Goal: Transaction & Acquisition: Purchase product/service

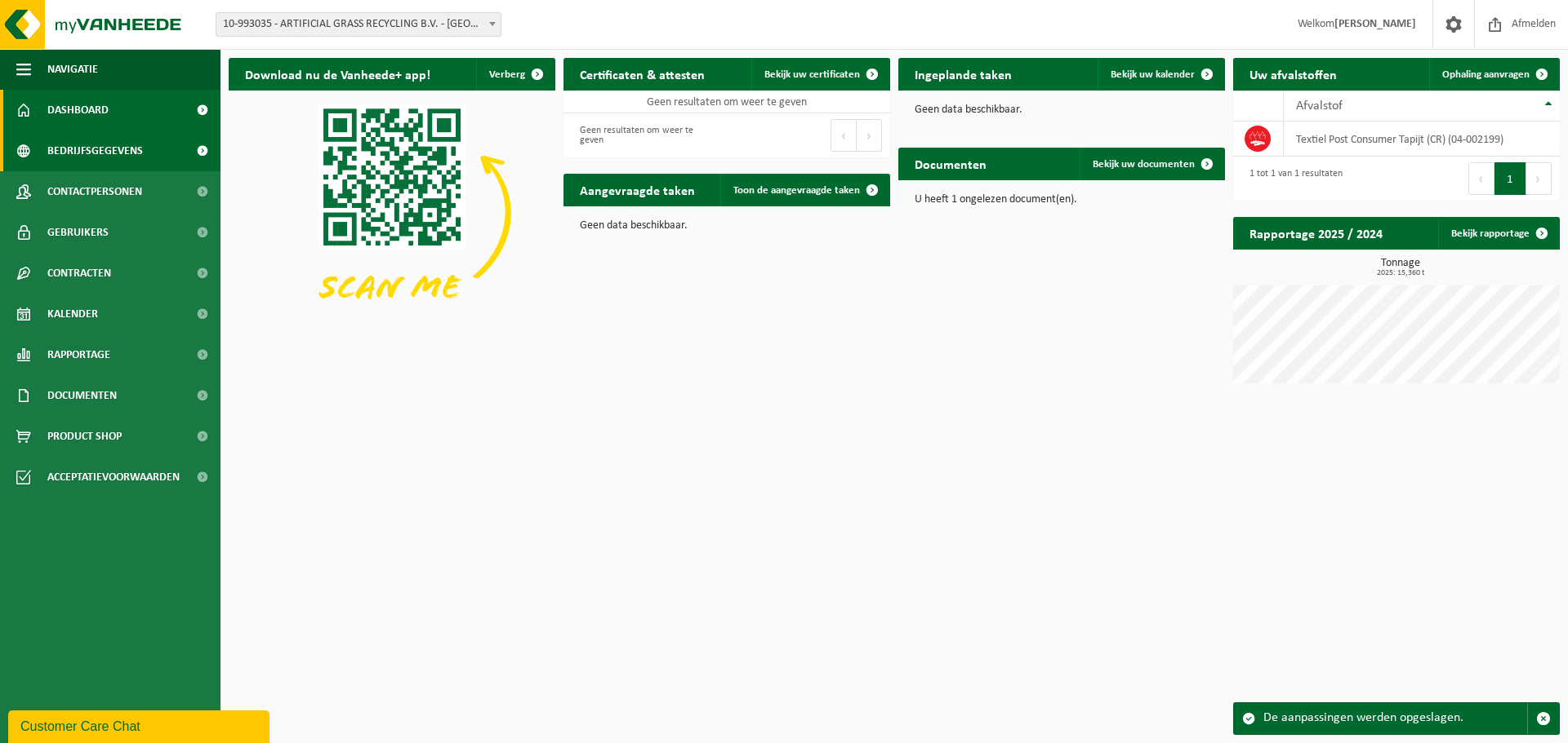
click at [102, 159] on span "Bedrijfsgegevens" at bounding box center [94, 151] width 95 height 41
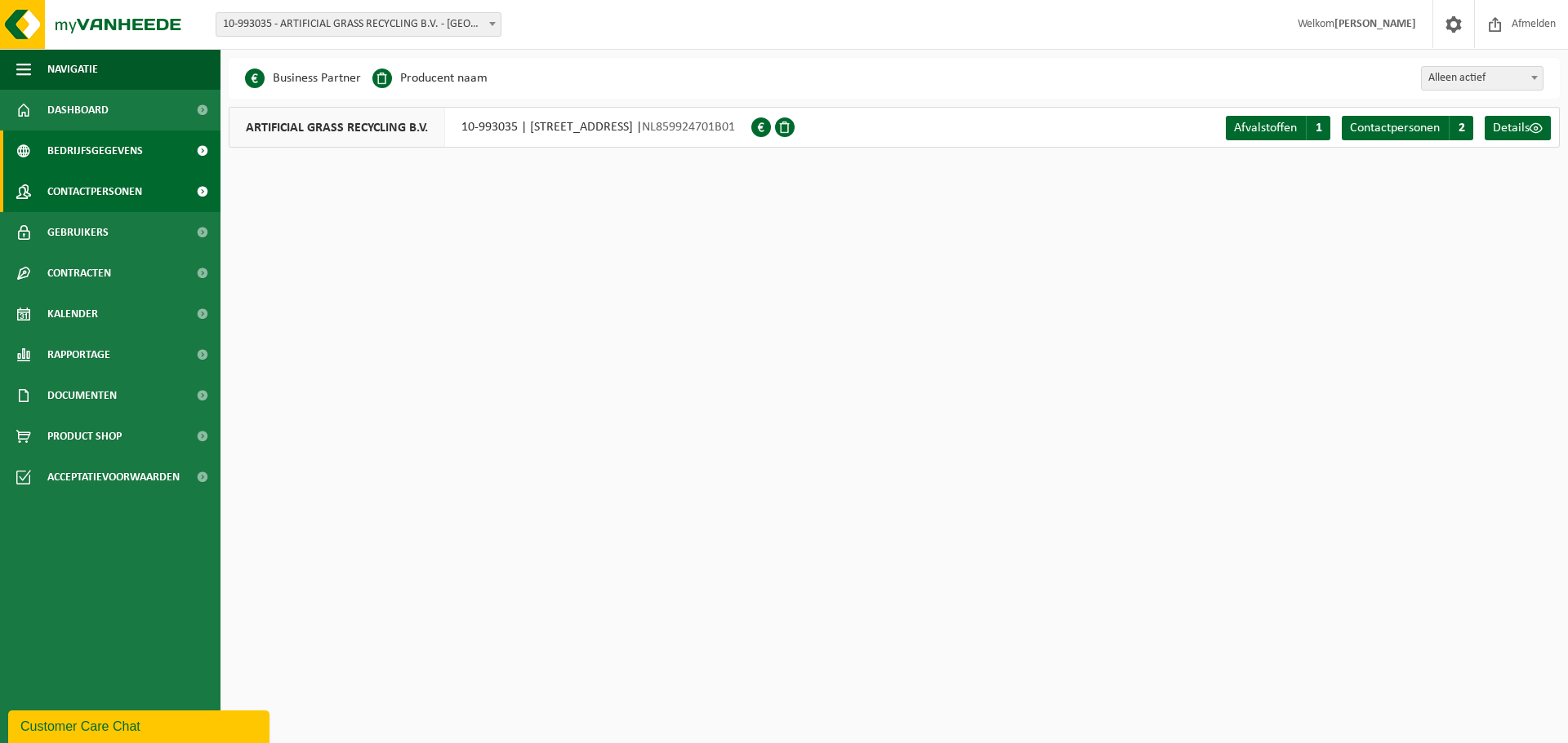
click at [106, 198] on span "Contactpersonen" at bounding box center [94, 192] width 94 height 41
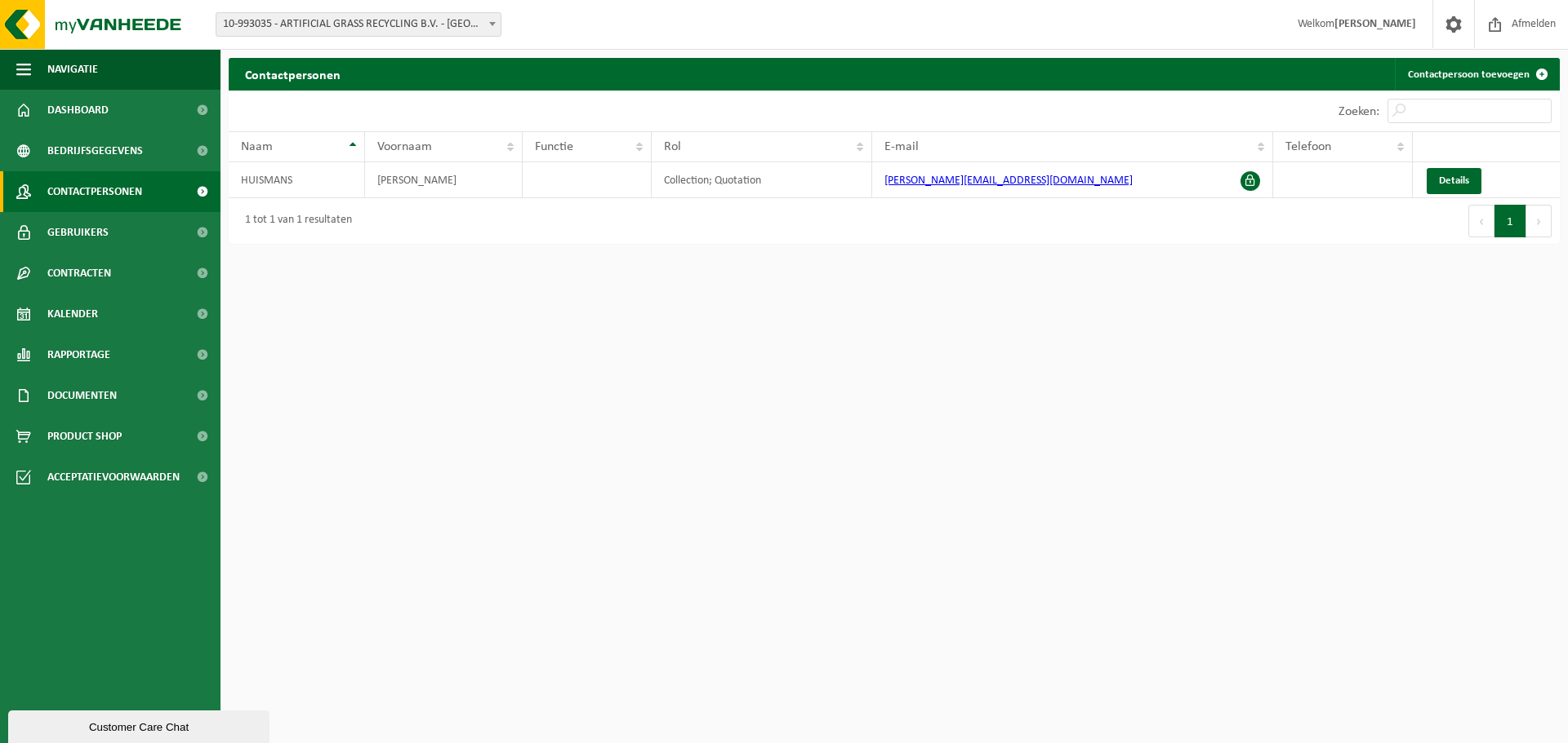
click at [84, 231] on span "Gebruikers" at bounding box center [77, 232] width 61 height 41
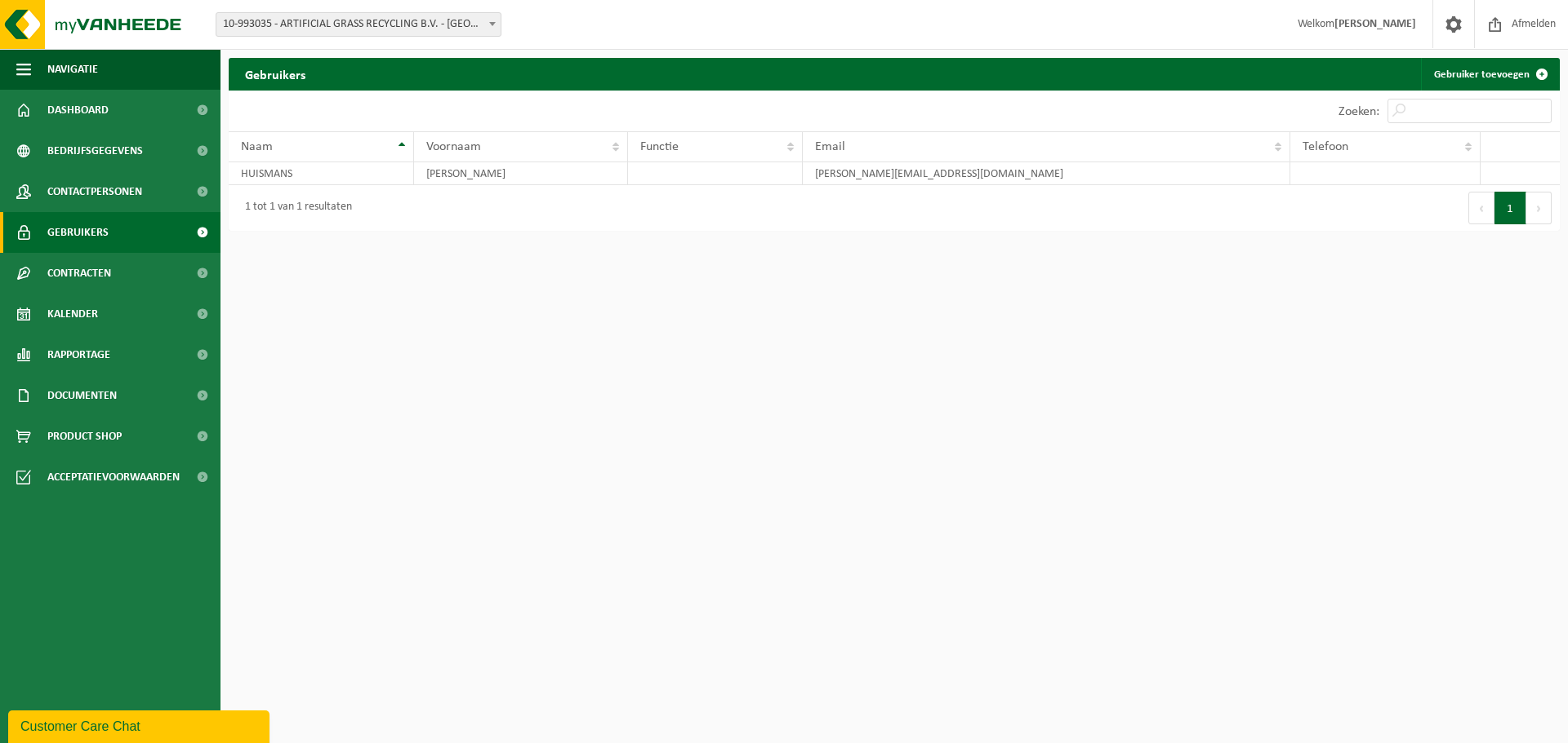
click at [58, 281] on span "Contracten" at bounding box center [79, 273] width 64 height 41
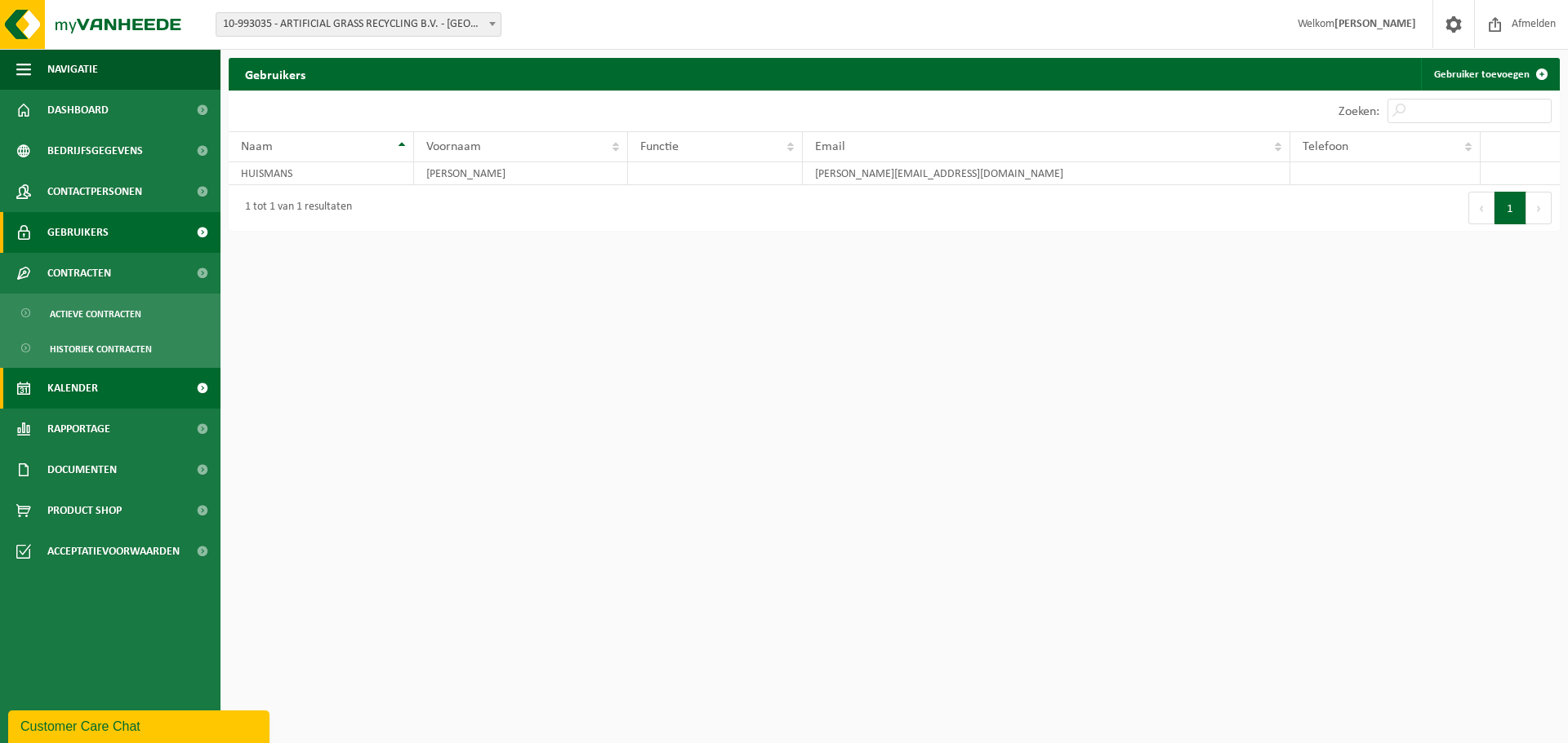
click at [102, 382] on link "Kalender" at bounding box center [110, 389] width 221 height 41
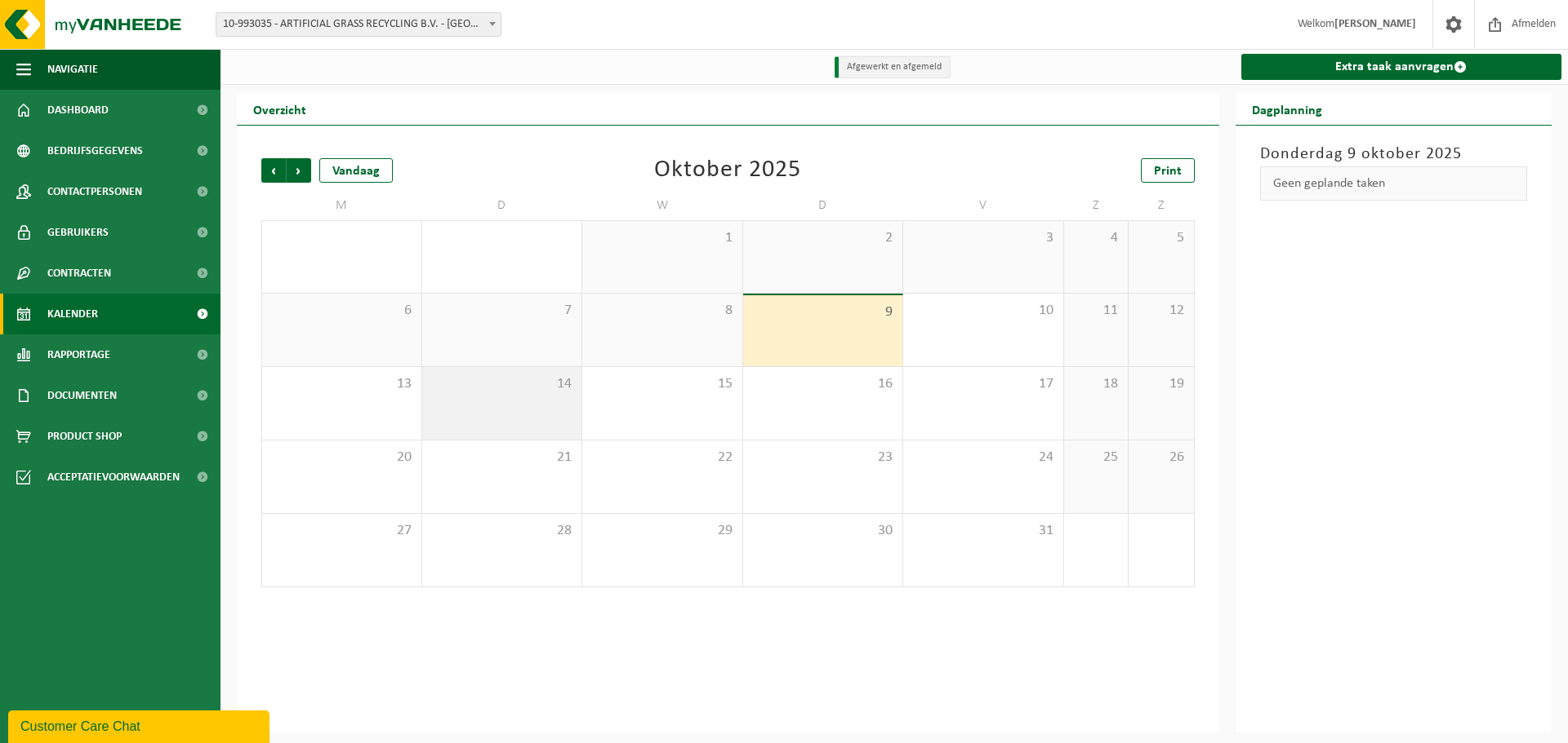
click at [495, 400] on div "14" at bounding box center [502, 404] width 160 height 73
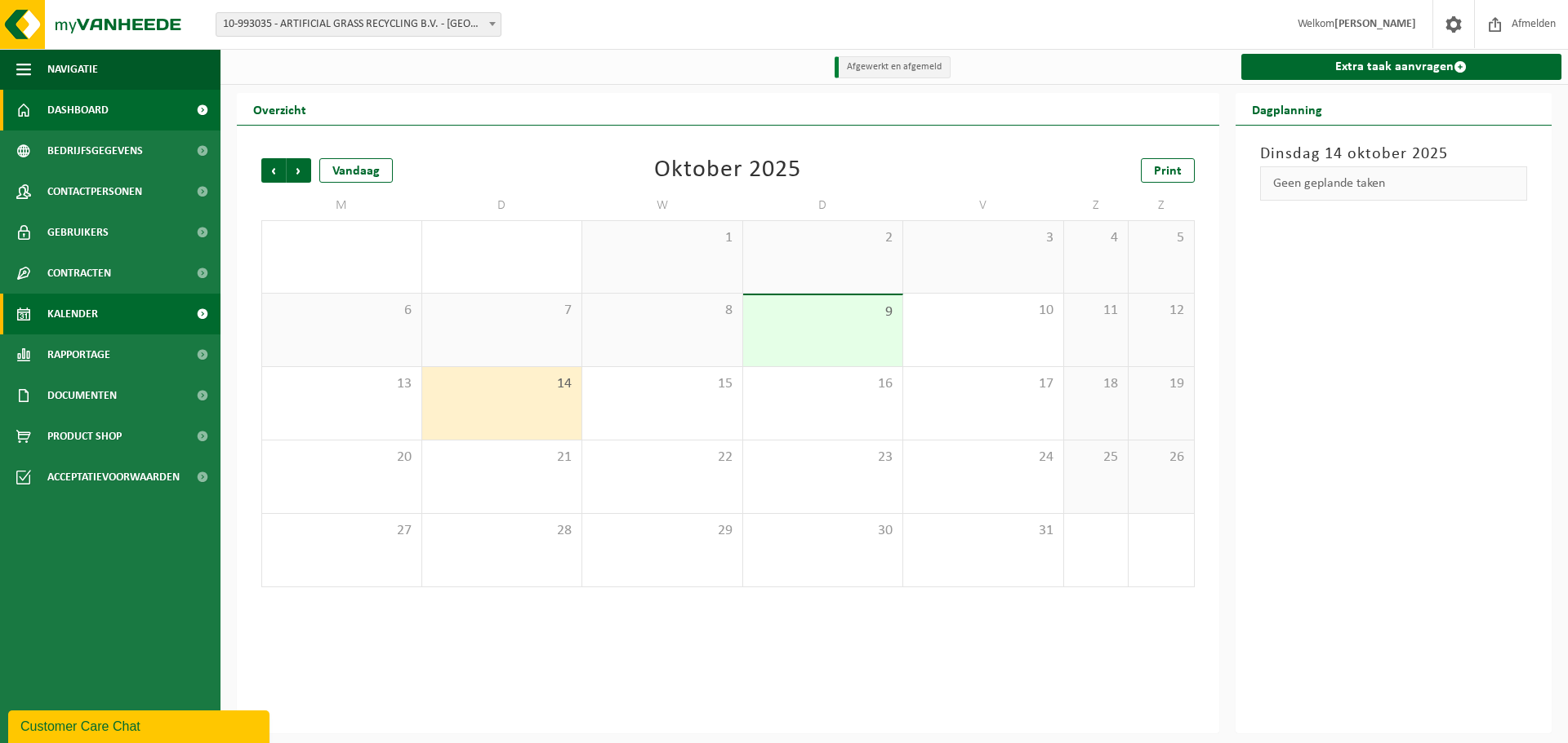
click at [71, 107] on span "Dashboard" at bounding box center [77, 110] width 61 height 41
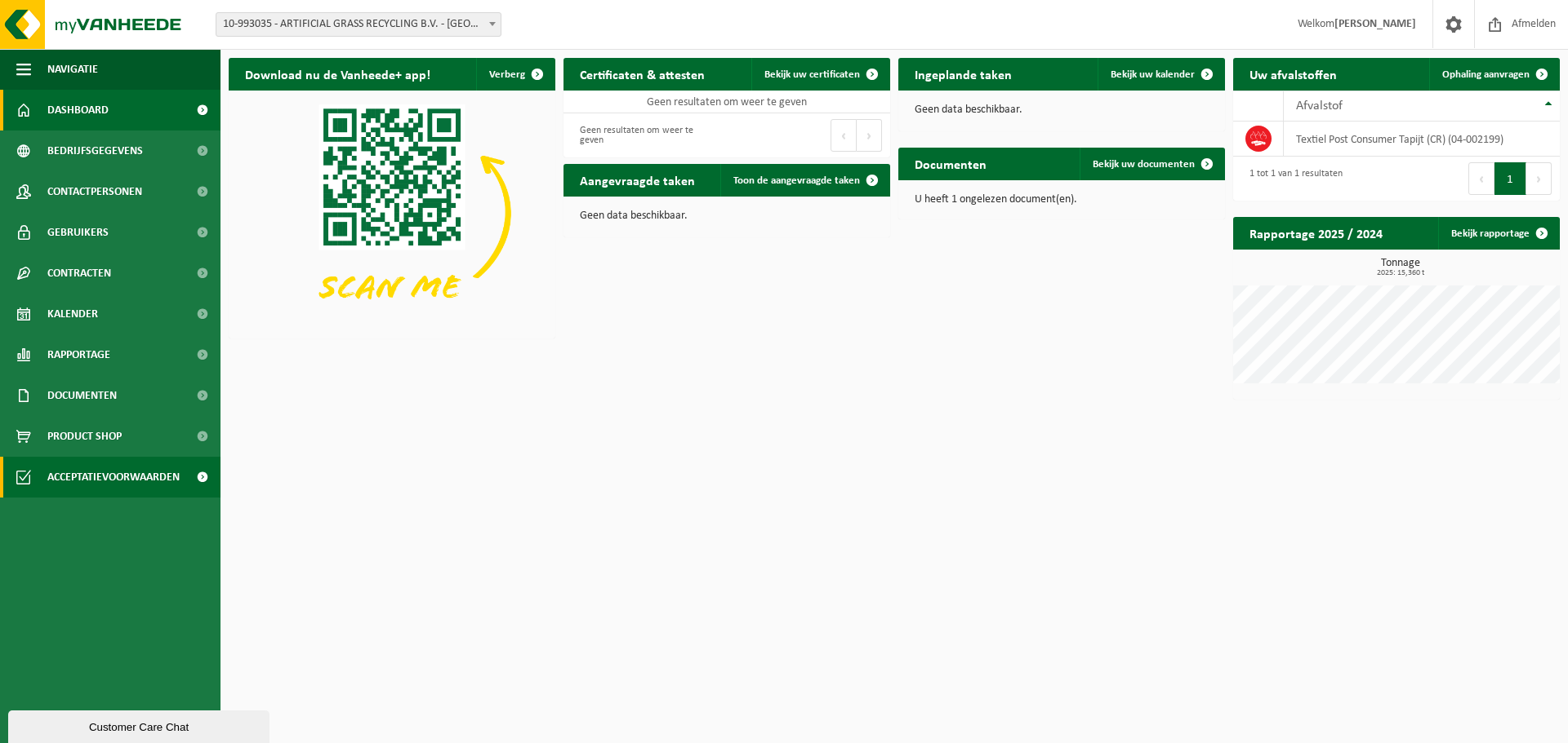
click at [87, 478] on span "Acceptatievoorwaarden" at bounding box center [113, 478] width 133 height 41
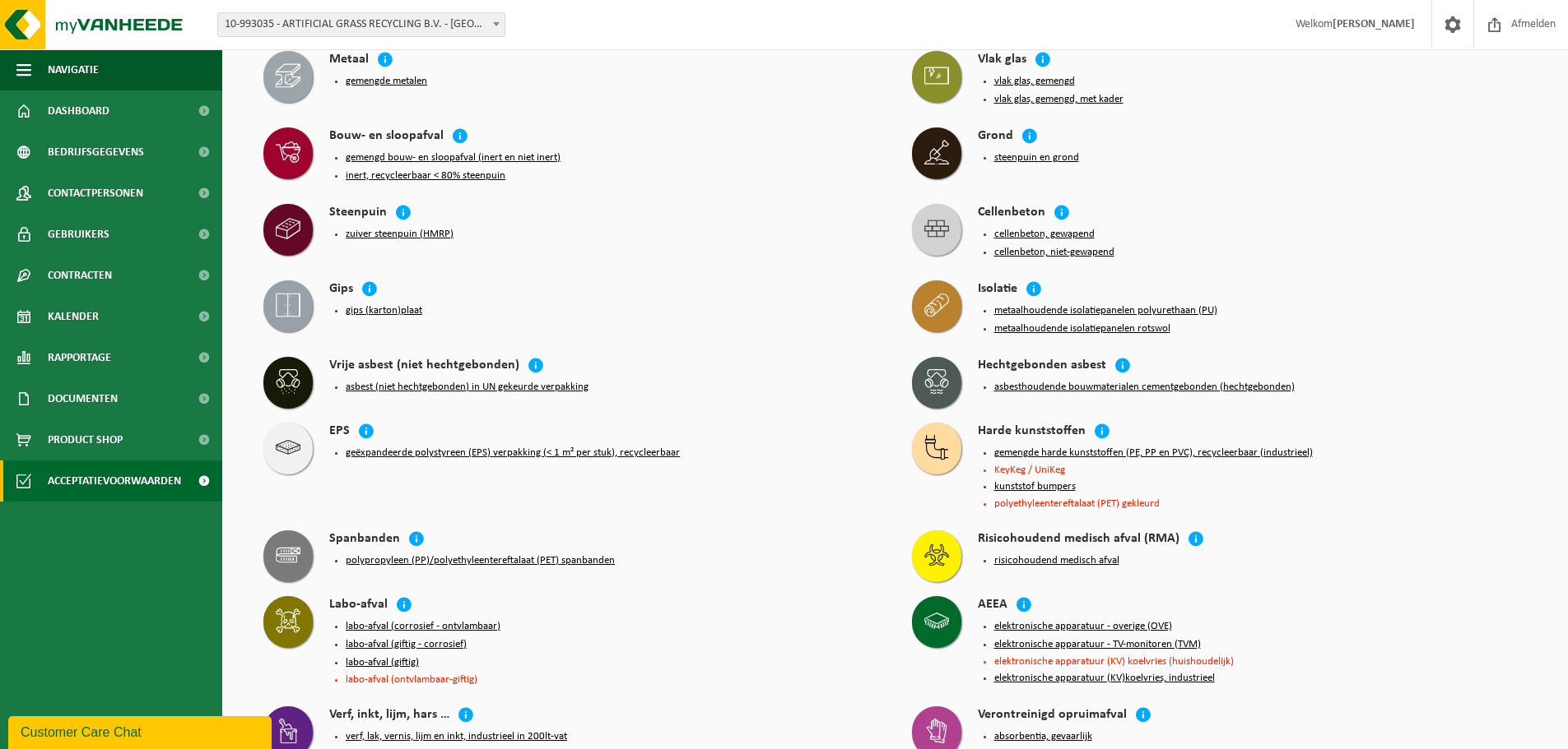
scroll to position [576, 0]
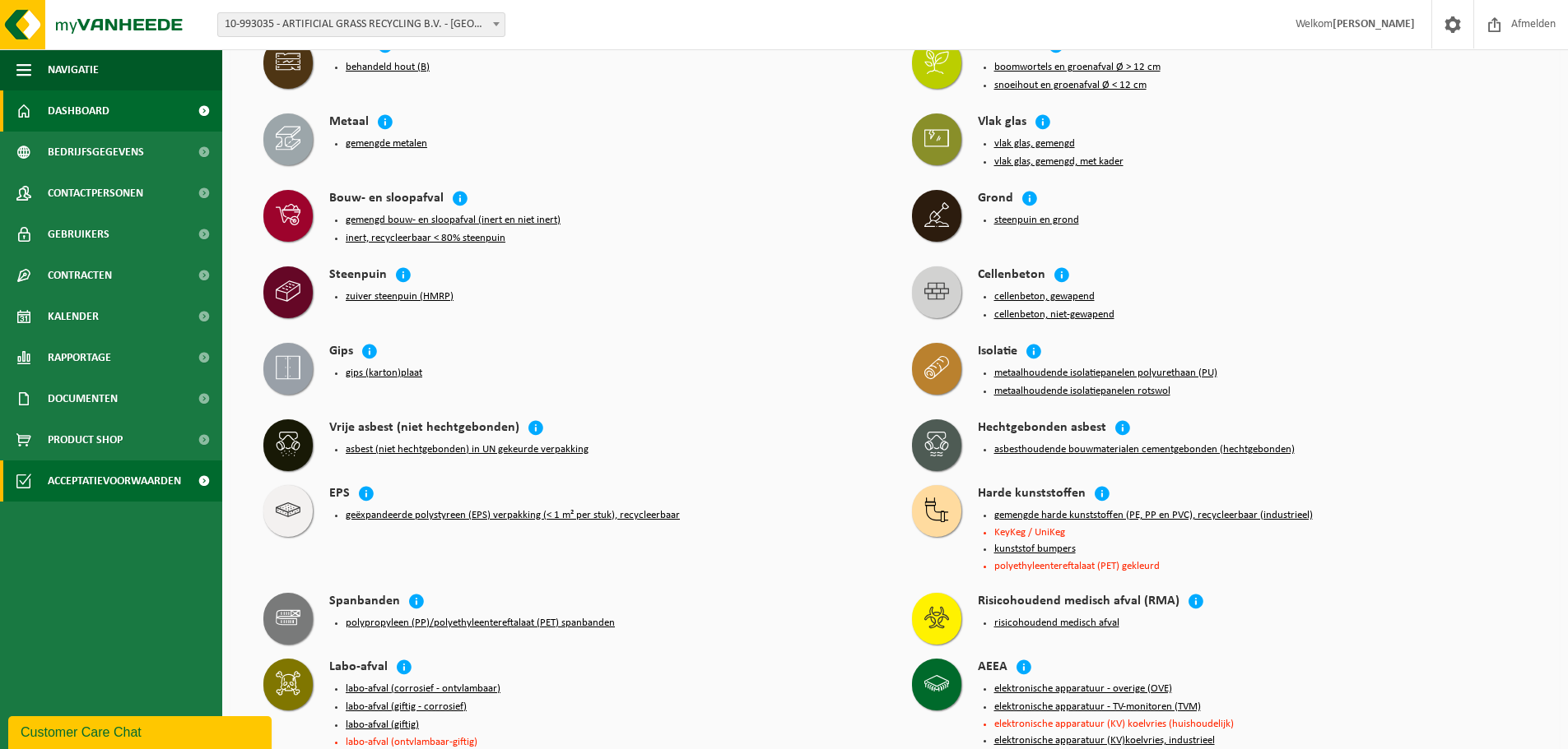
click at [39, 109] on link "Dashboard" at bounding box center [111, 111] width 223 height 41
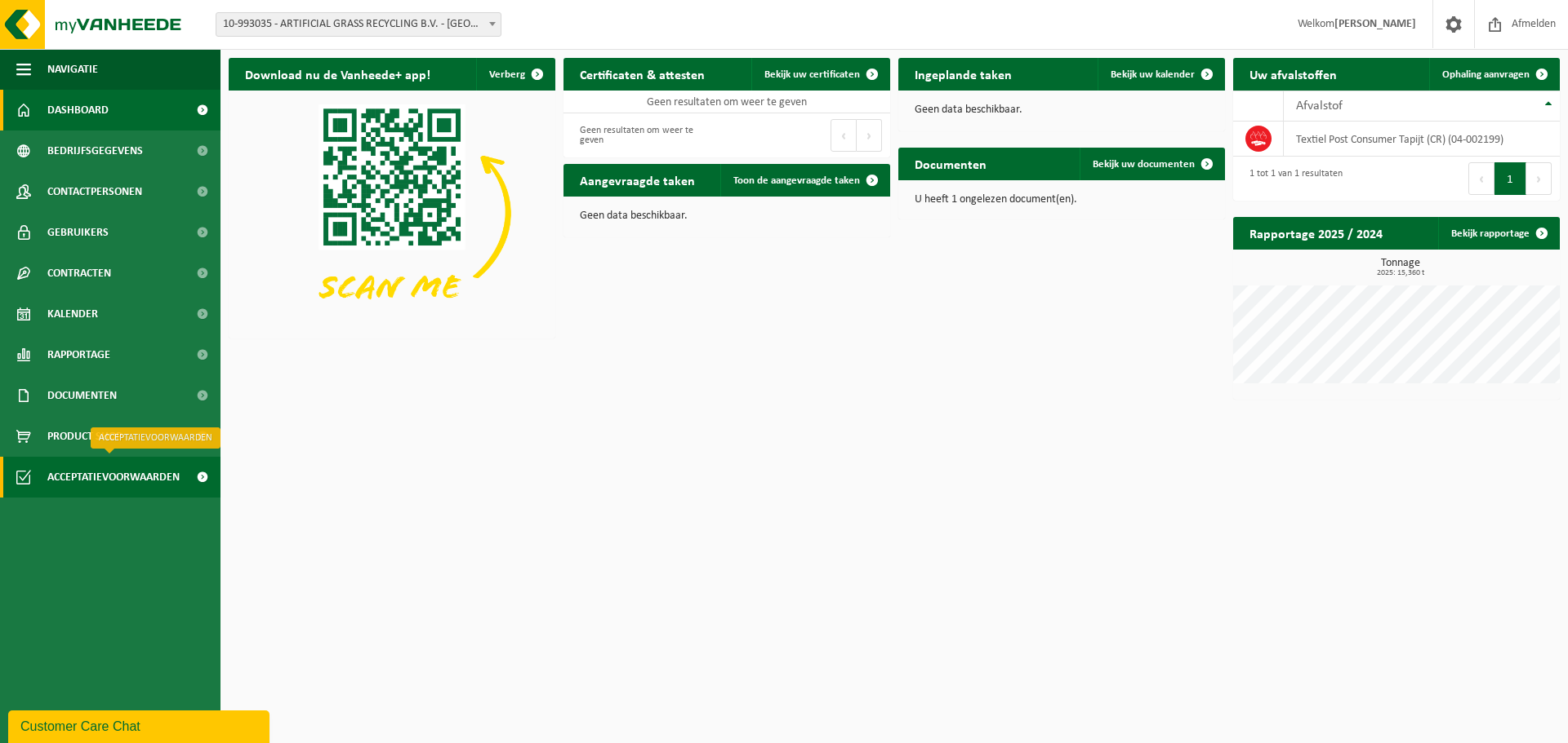
click at [141, 484] on span "Acceptatievoorwaarden" at bounding box center [113, 478] width 133 height 41
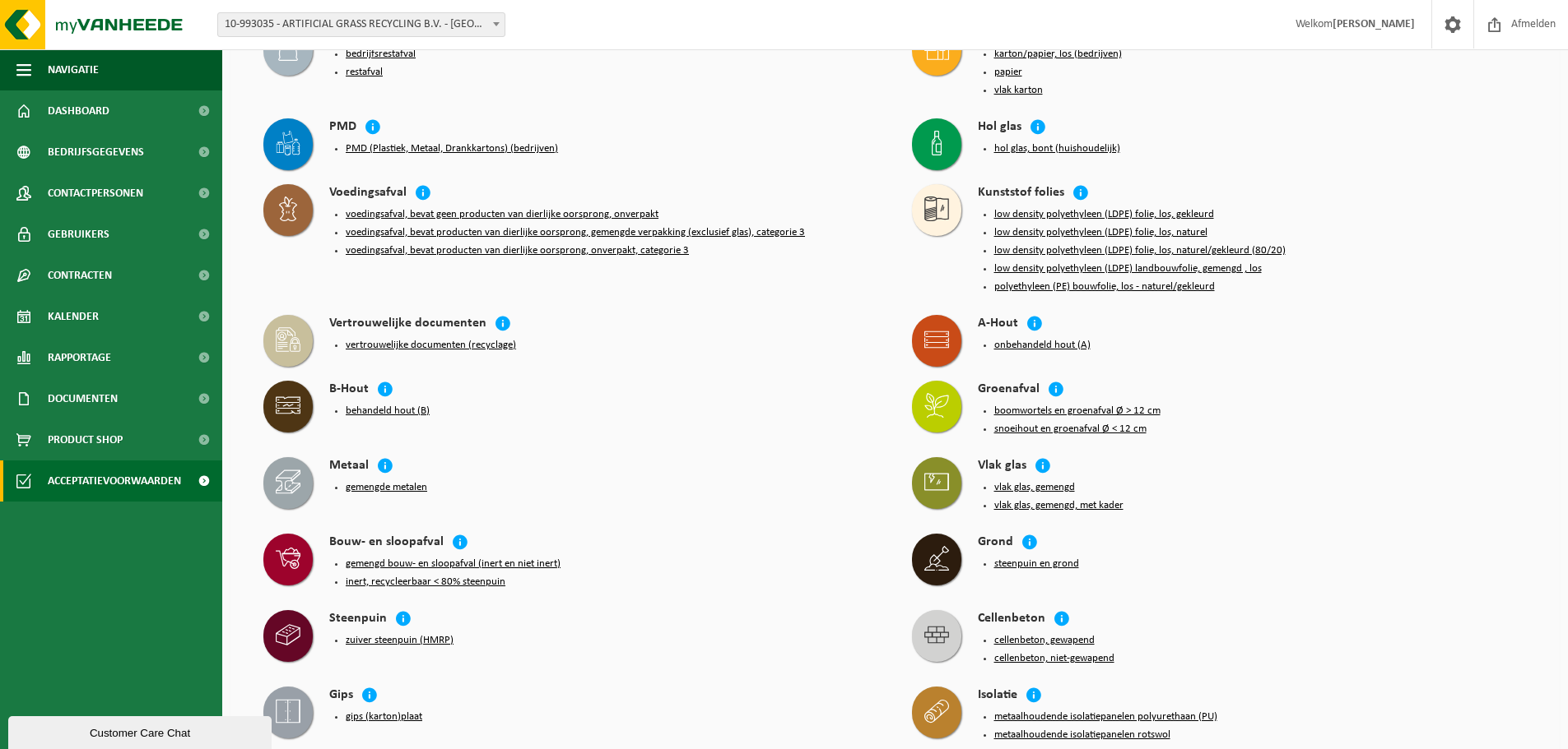
scroll to position [247, 0]
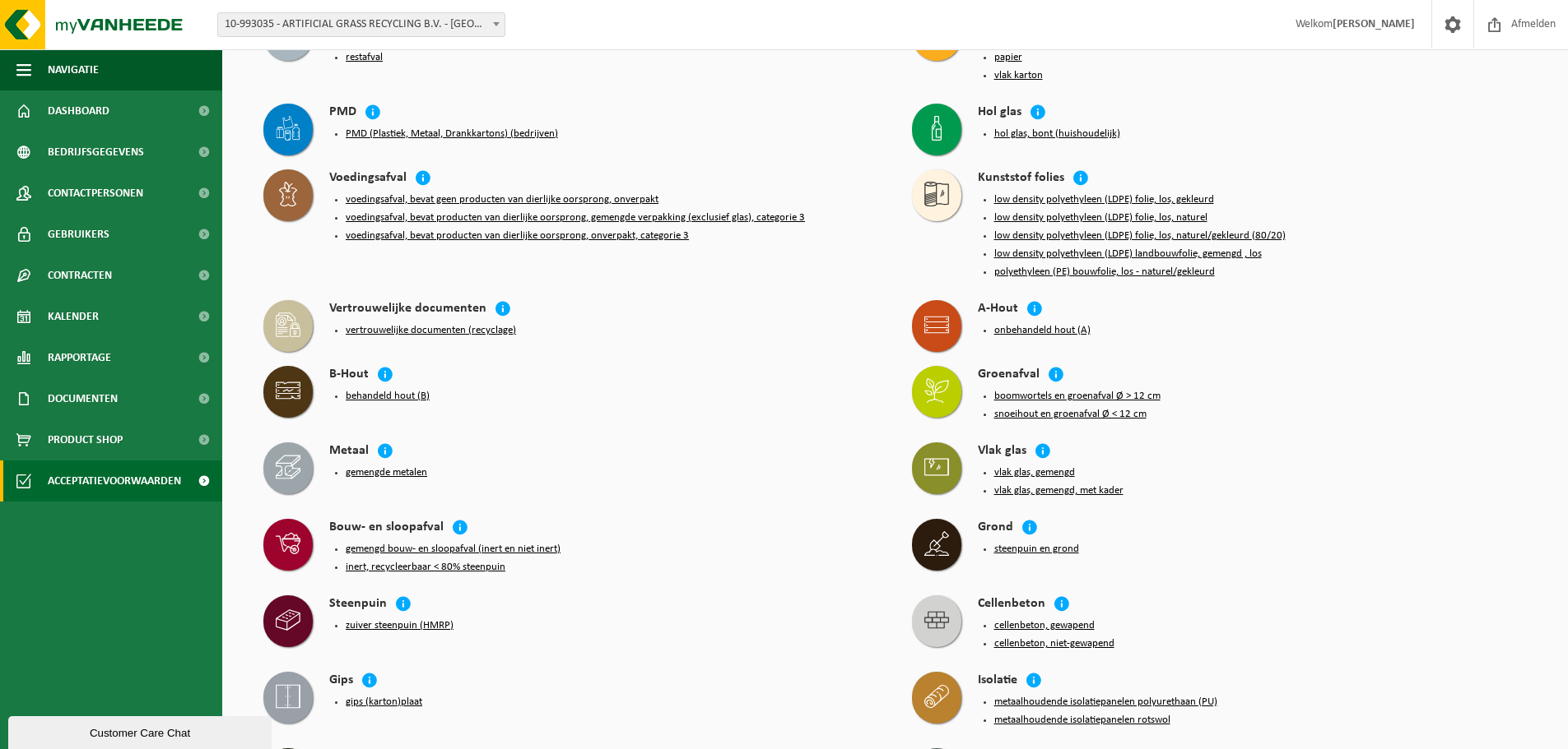
click at [1421, 510] on div "Grond steenpuin en grond" at bounding box center [1220, 543] width 632 height 65
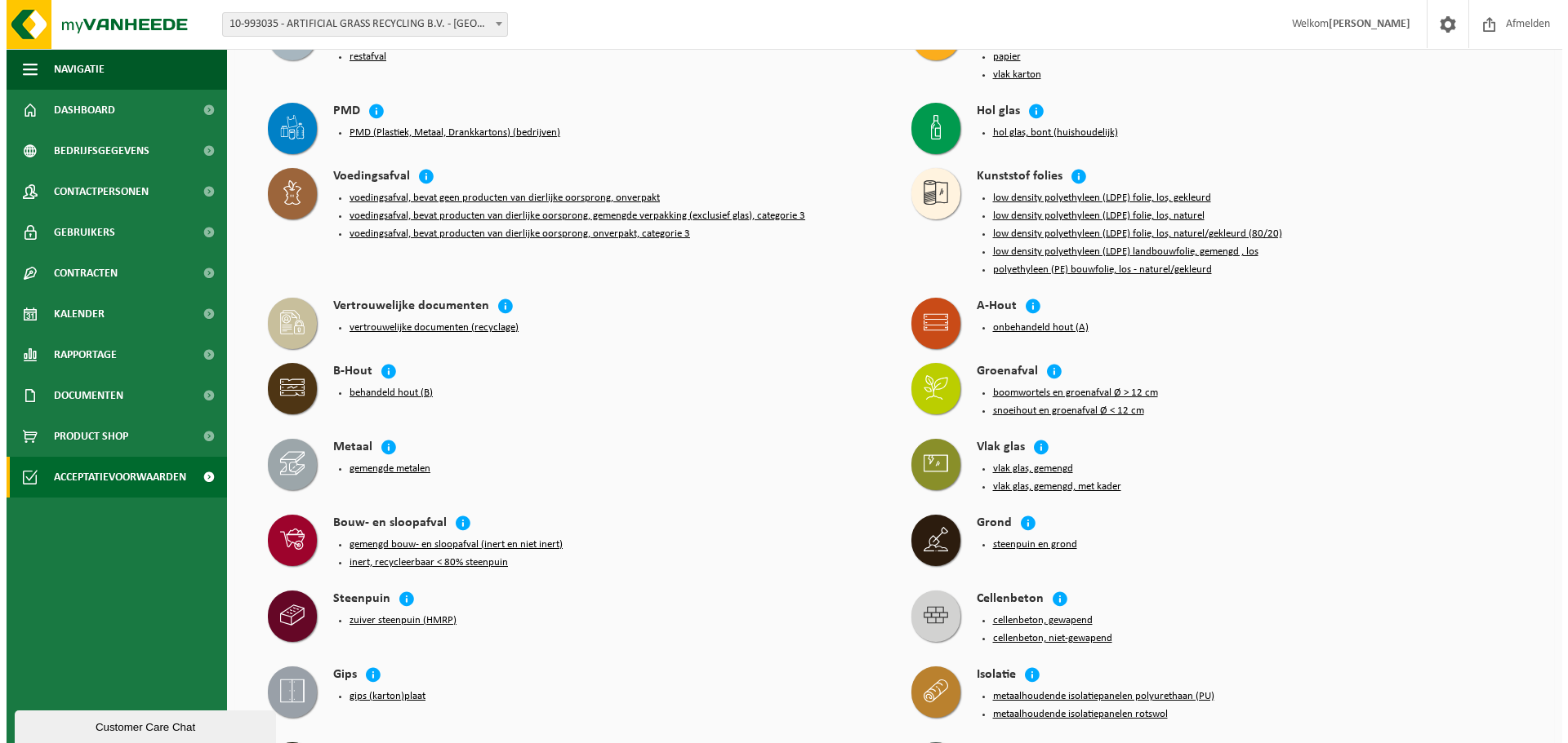
scroll to position [0, 0]
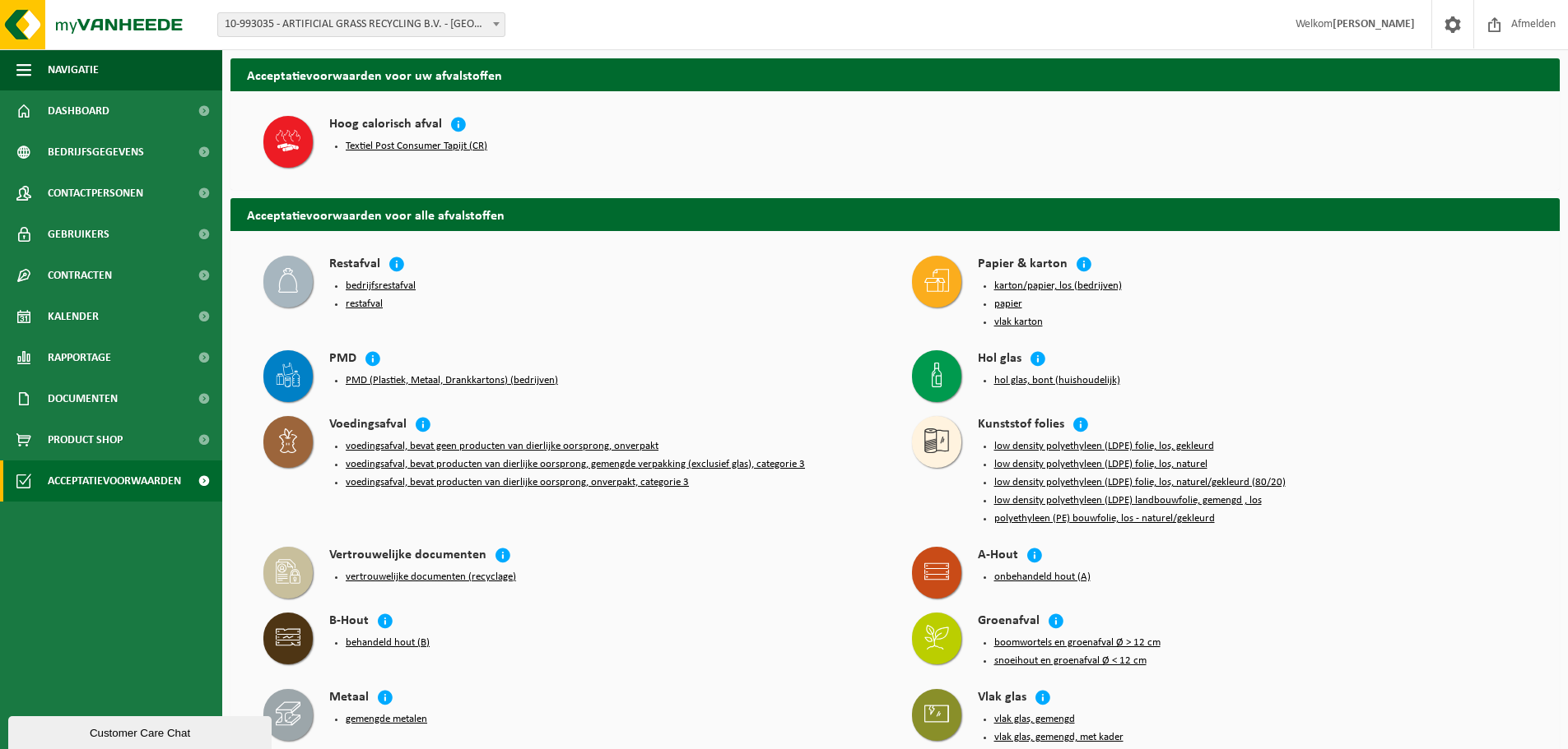
click at [423, 144] on button "Textiel Post Consumer Tapijt (CR)" at bounding box center [416, 146] width 142 height 13
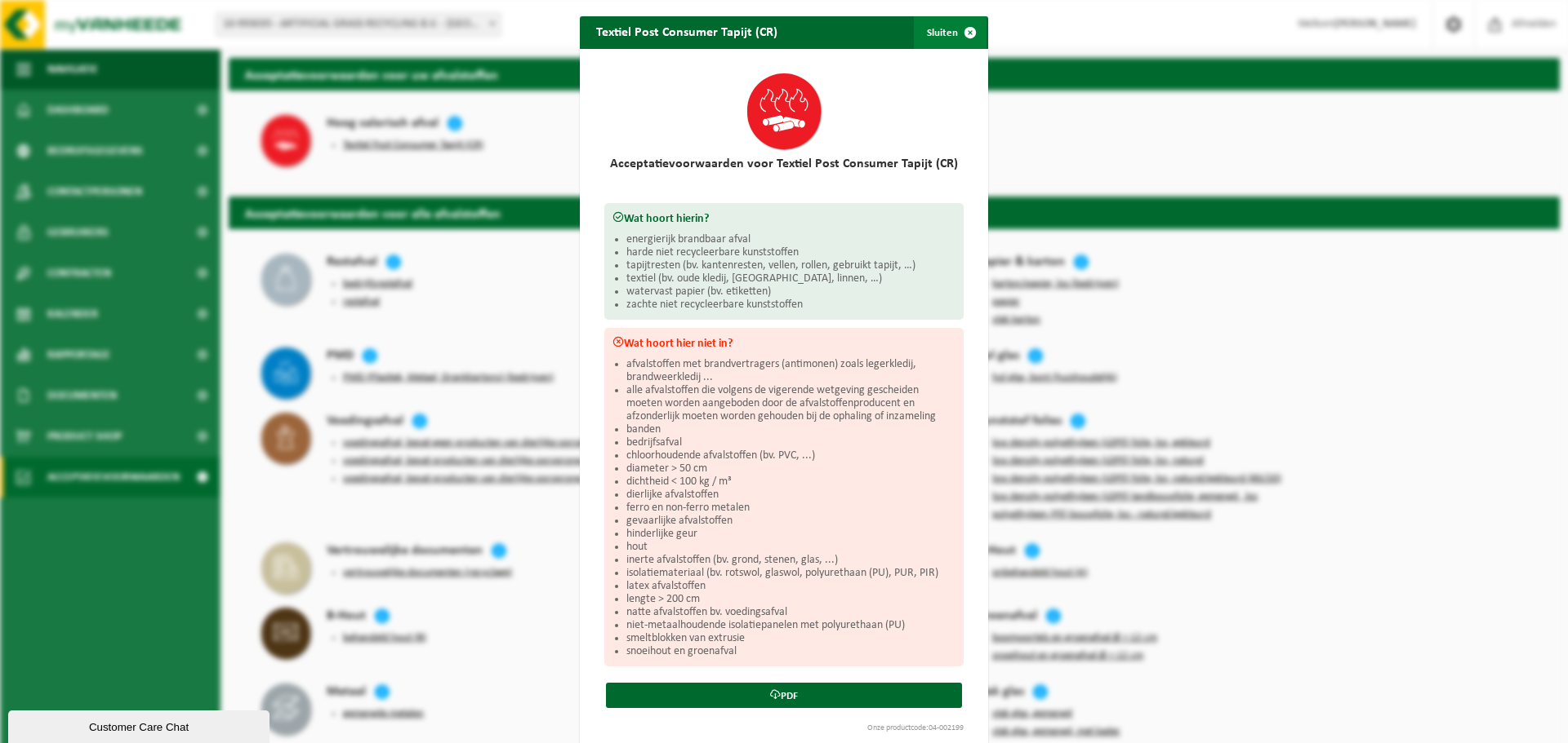
click at [967, 35] on span "button" at bounding box center [970, 32] width 33 height 33
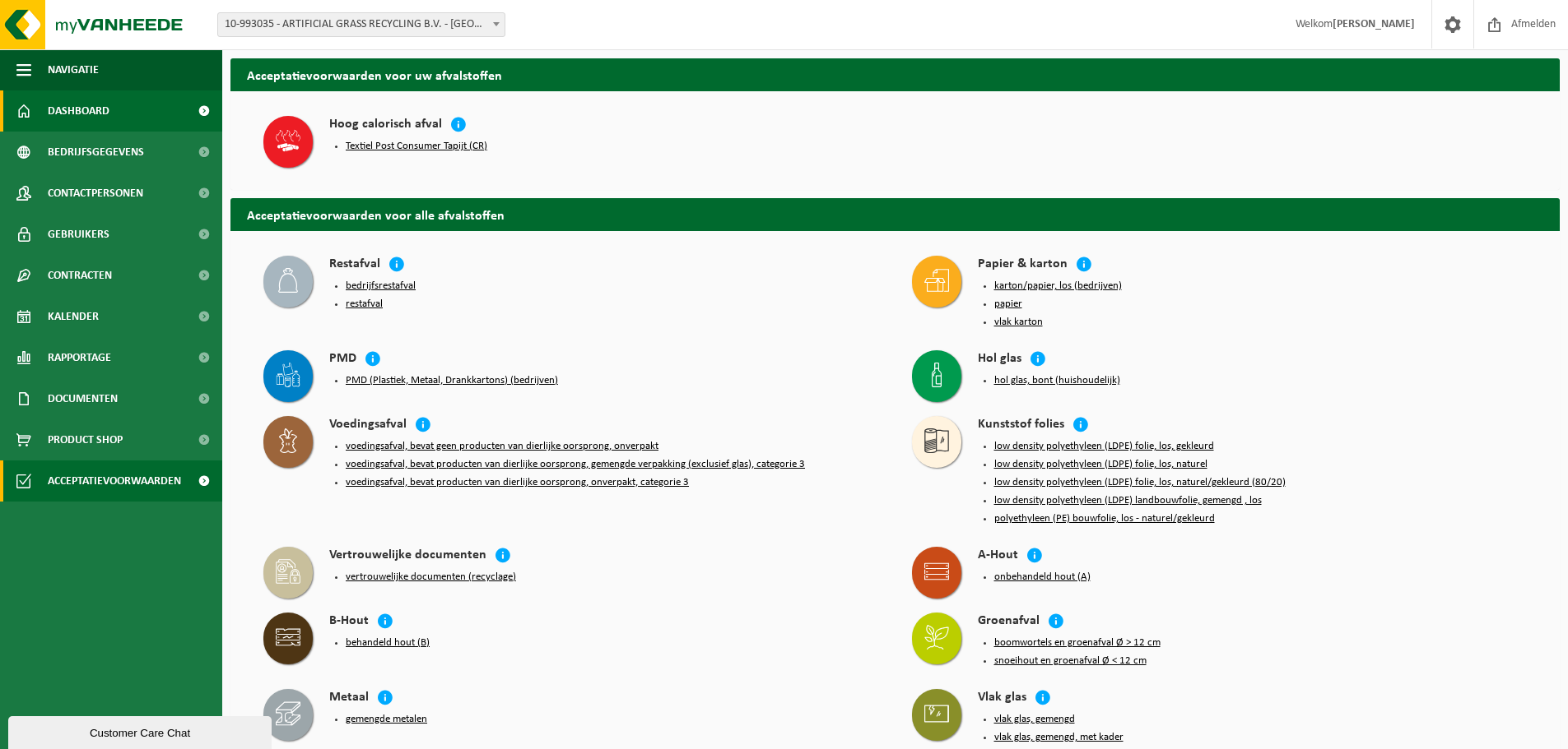
click at [81, 112] on span "Dashboard" at bounding box center [78, 111] width 62 height 41
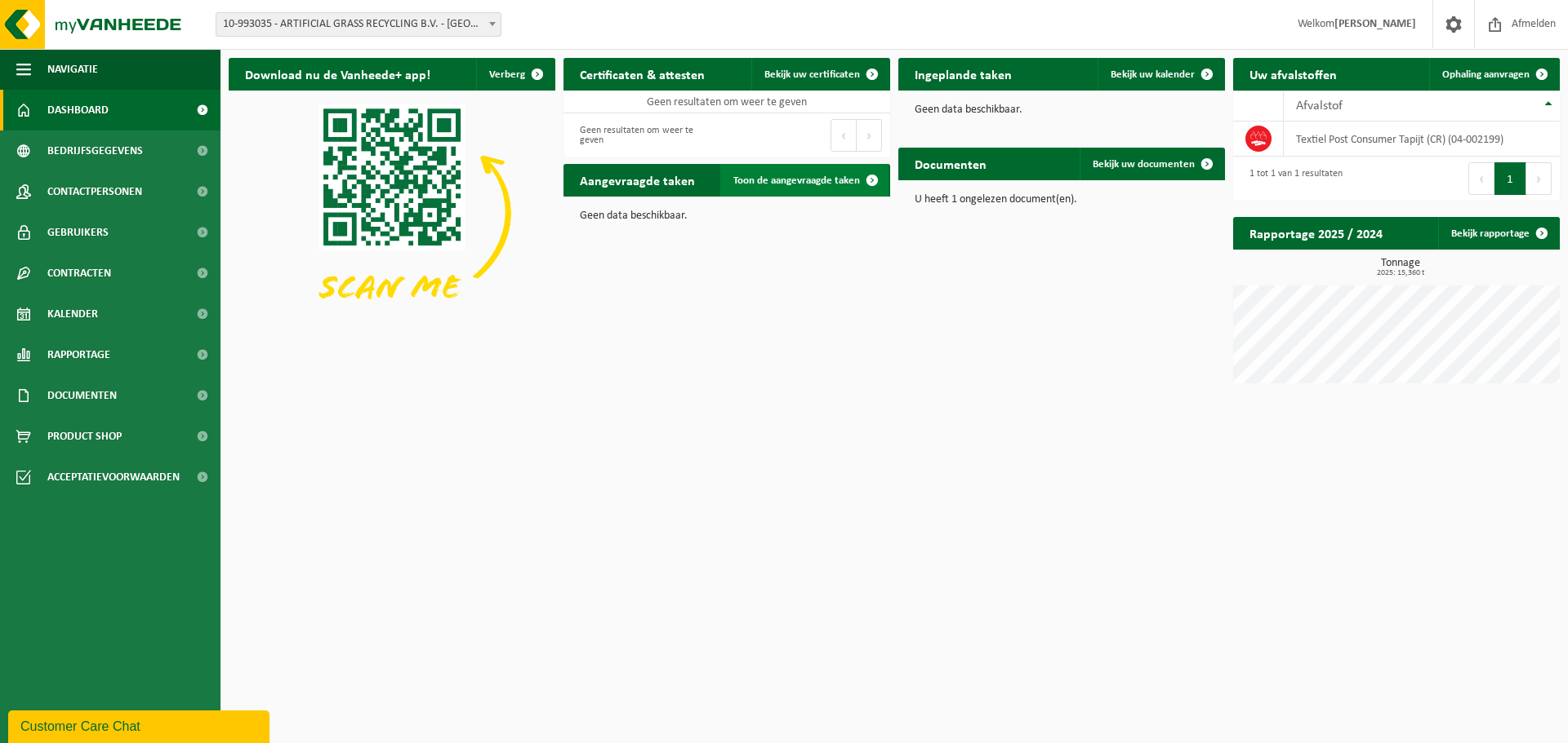
click at [870, 183] on span at bounding box center [872, 180] width 33 height 33
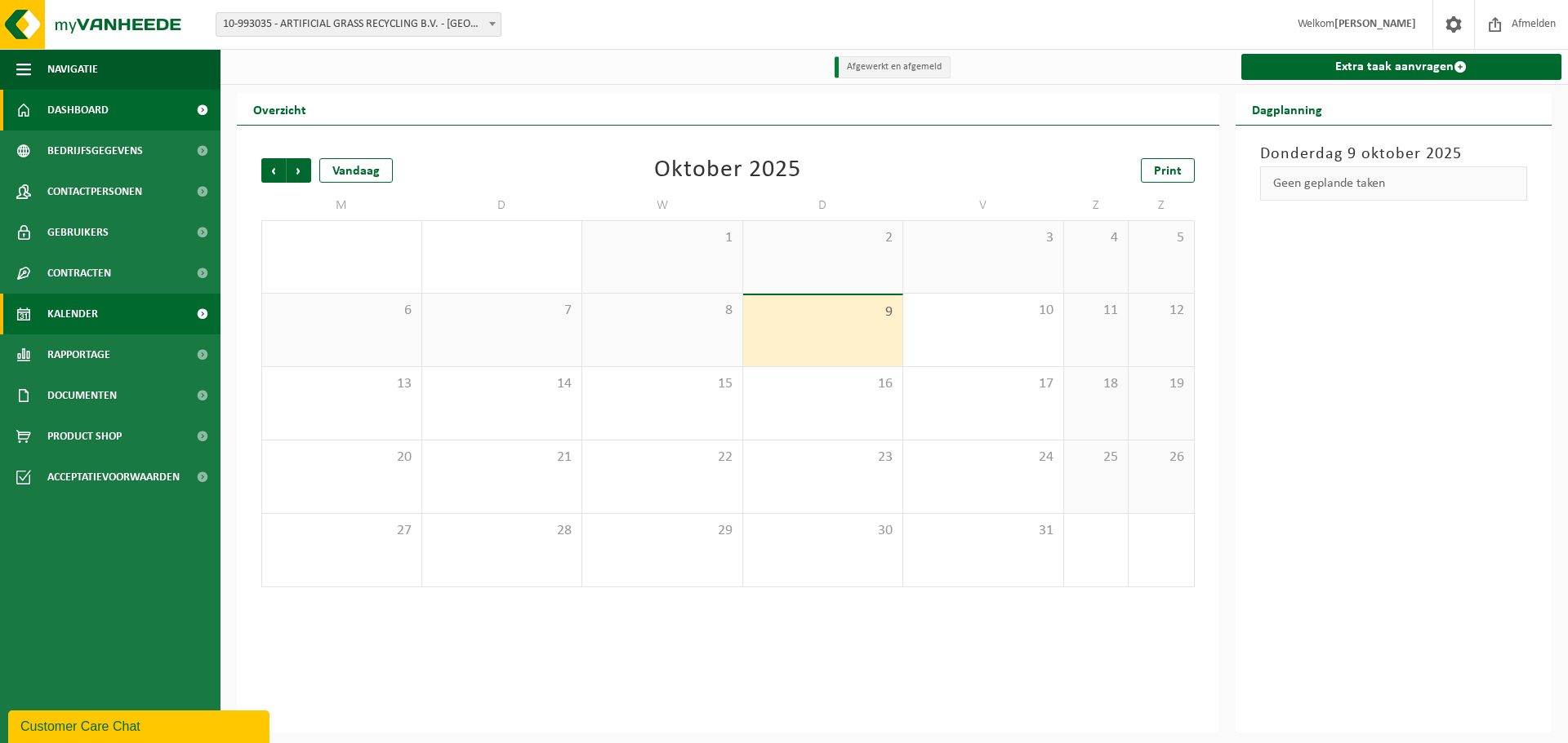
click at [61, 106] on span "Dashboard" at bounding box center [77, 110] width 61 height 41
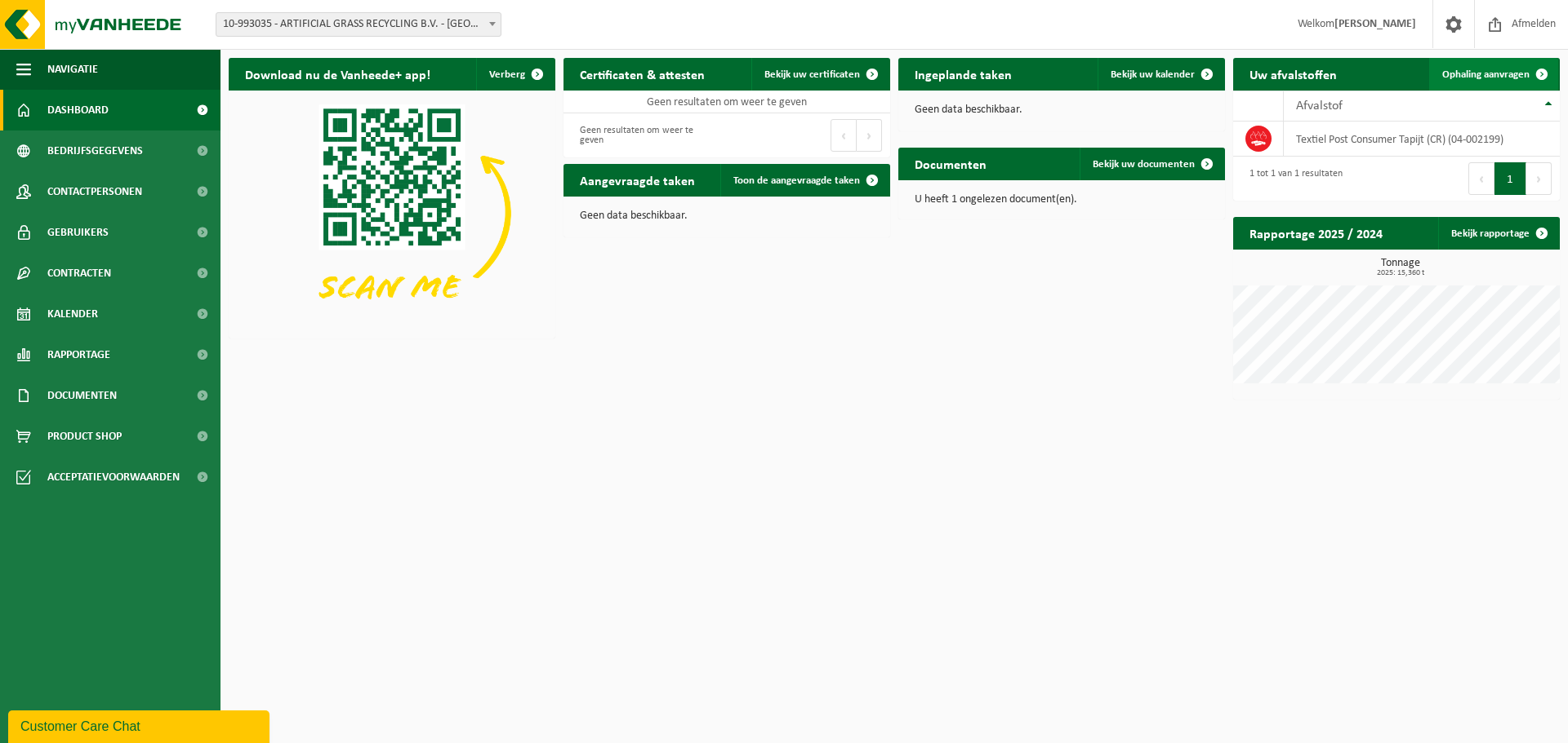
click at [1532, 70] on span at bounding box center [1541, 74] width 33 height 33
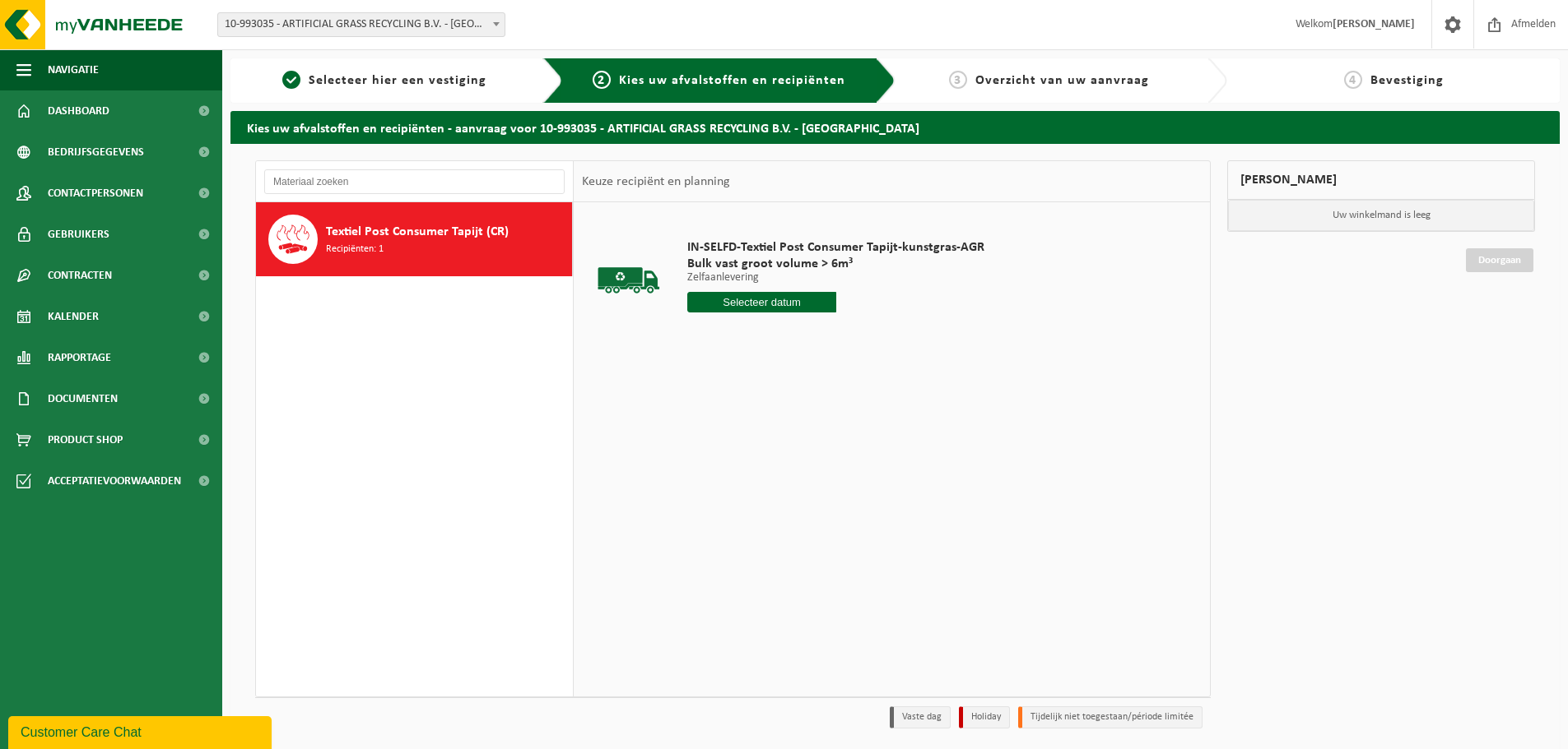
click at [767, 299] on input "text" at bounding box center [762, 302] width 149 height 21
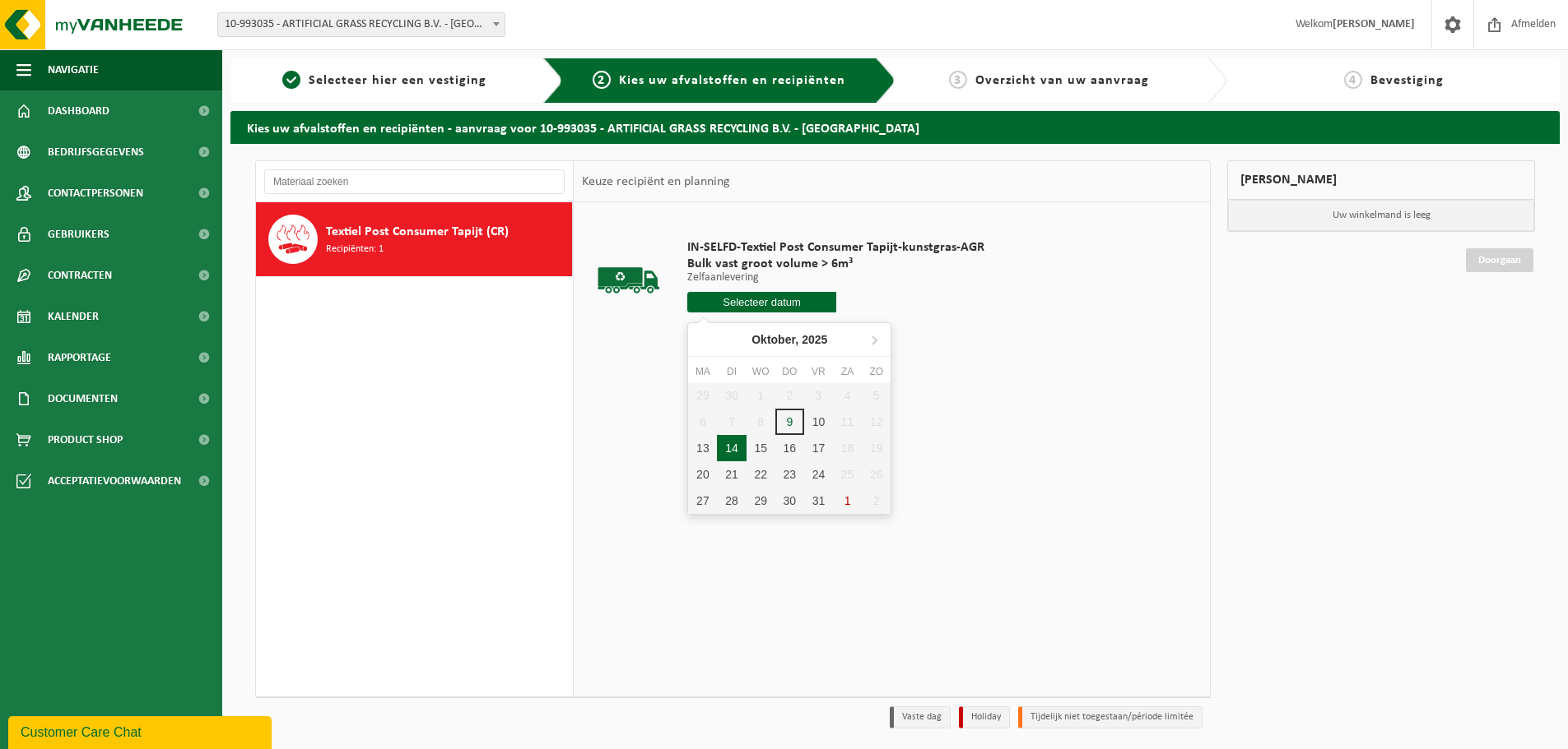
click at [740, 457] on div "14" at bounding box center [731, 448] width 29 height 26
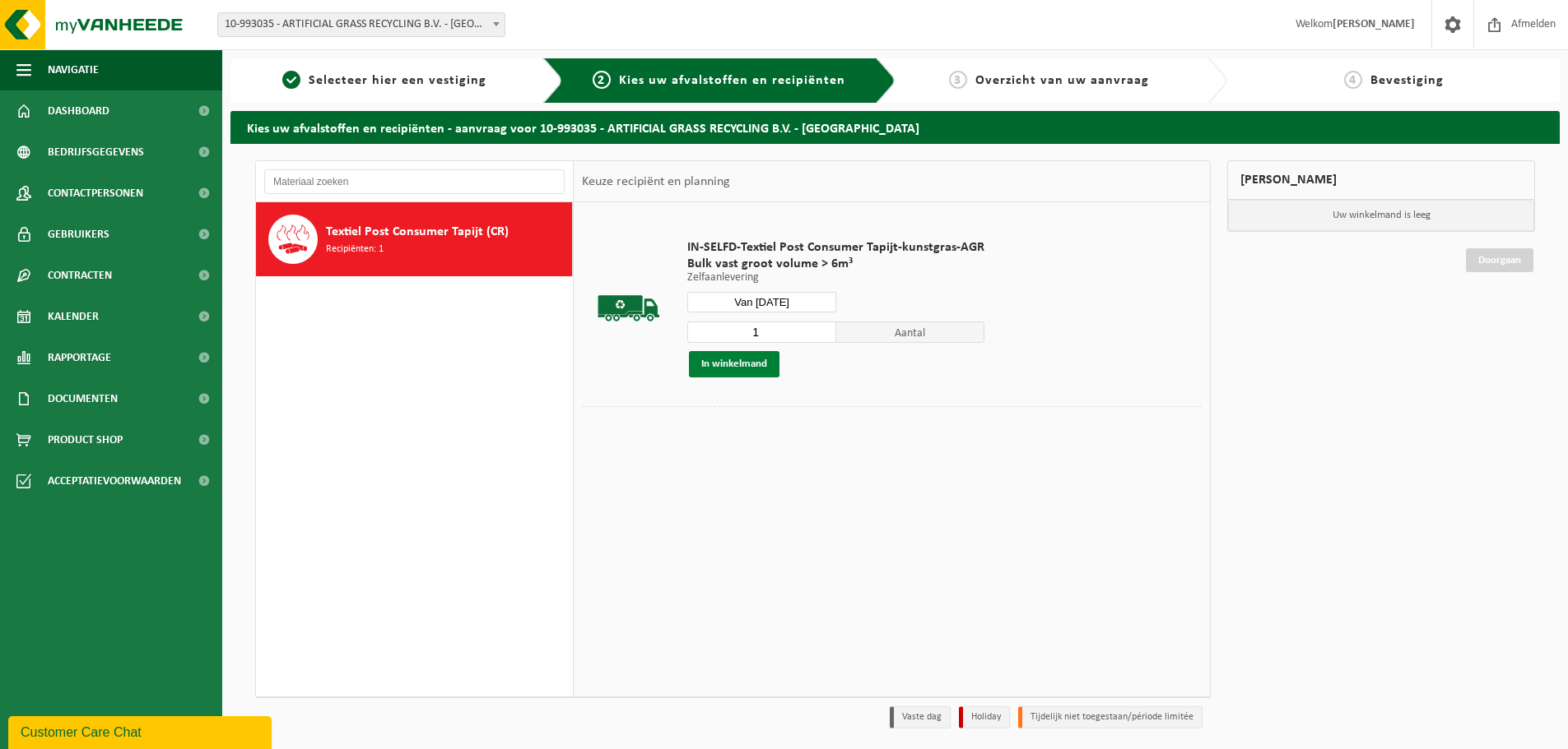
click at [737, 370] on button "In winkelmand" at bounding box center [734, 364] width 91 height 26
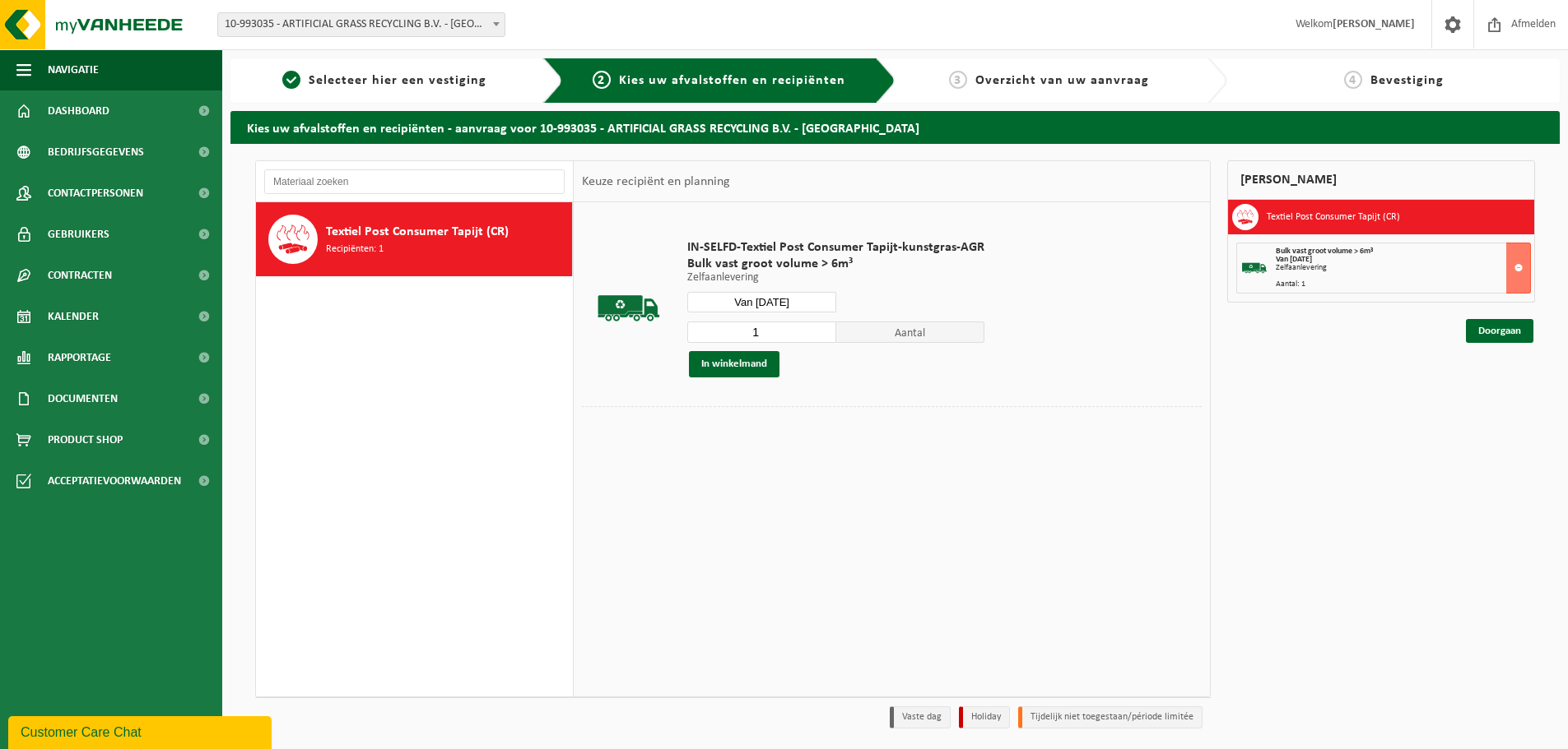
click at [798, 303] on input "Van 2025-10-14" at bounding box center [762, 302] width 149 height 21
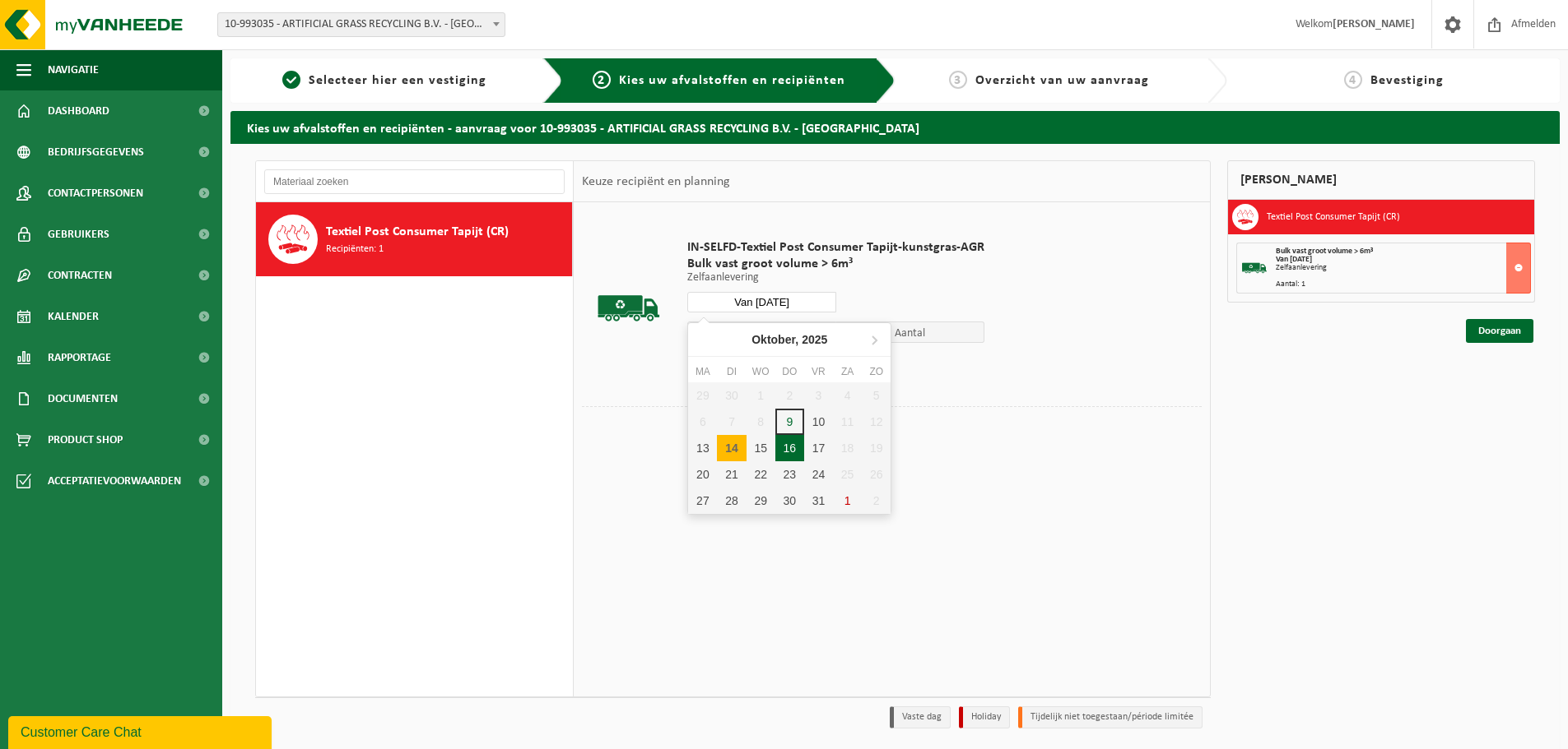
click at [797, 453] on div "16" at bounding box center [790, 448] width 29 height 26
type input "Van 2025-10-16"
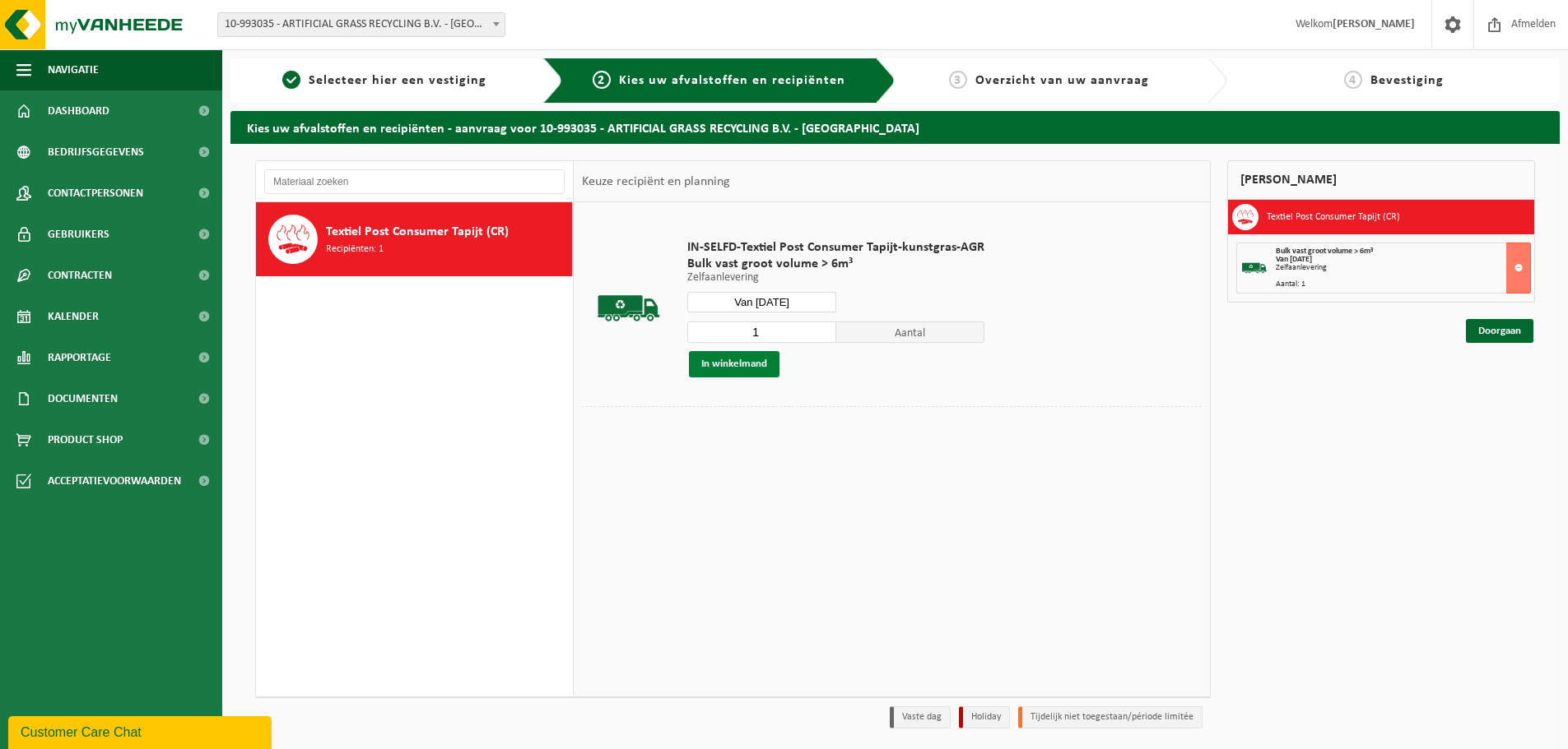
click at [754, 365] on button "In winkelmand" at bounding box center [734, 364] width 91 height 26
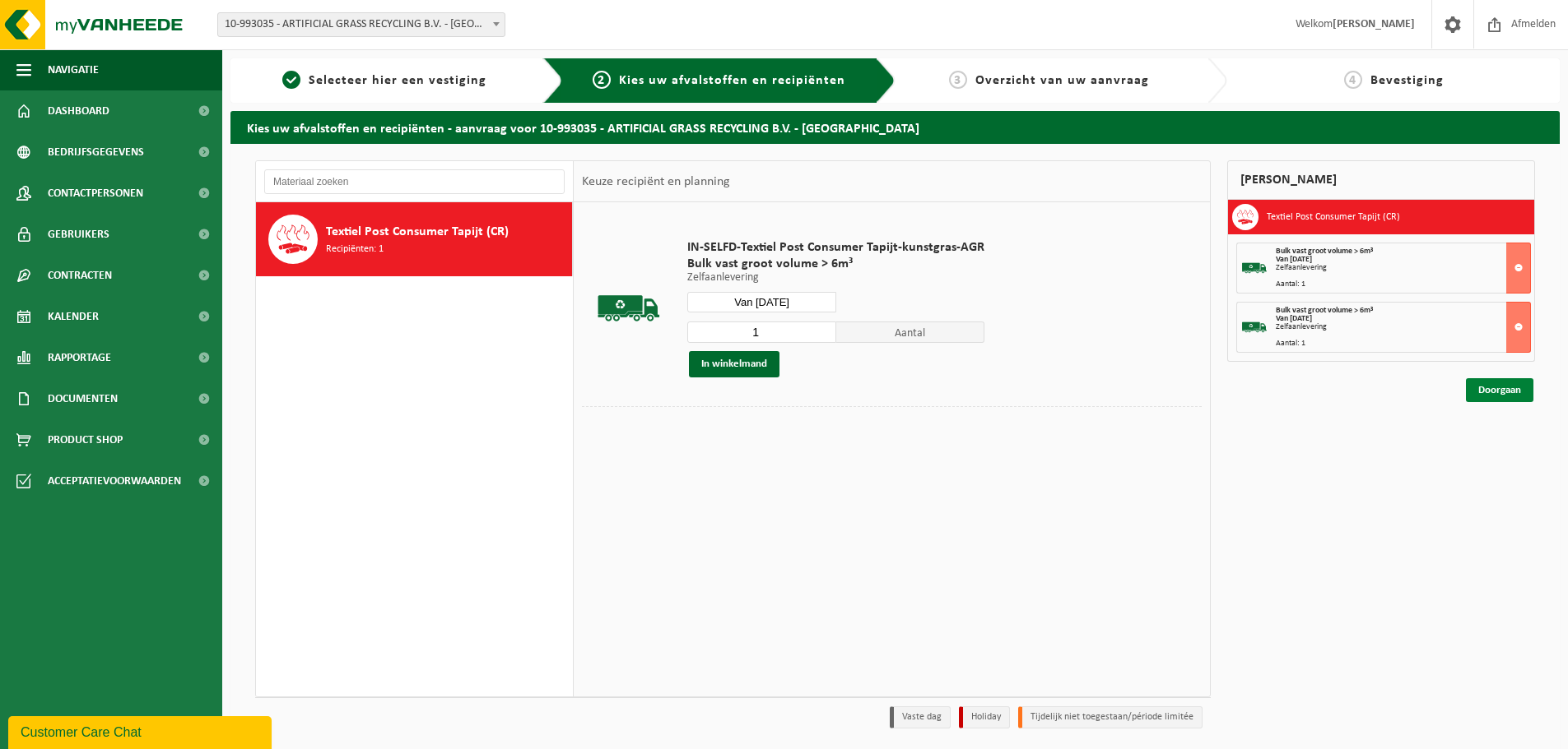
click at [1494, 388] on link "Doorgaan" at bounding box center [1499, 390] width 67 height 24
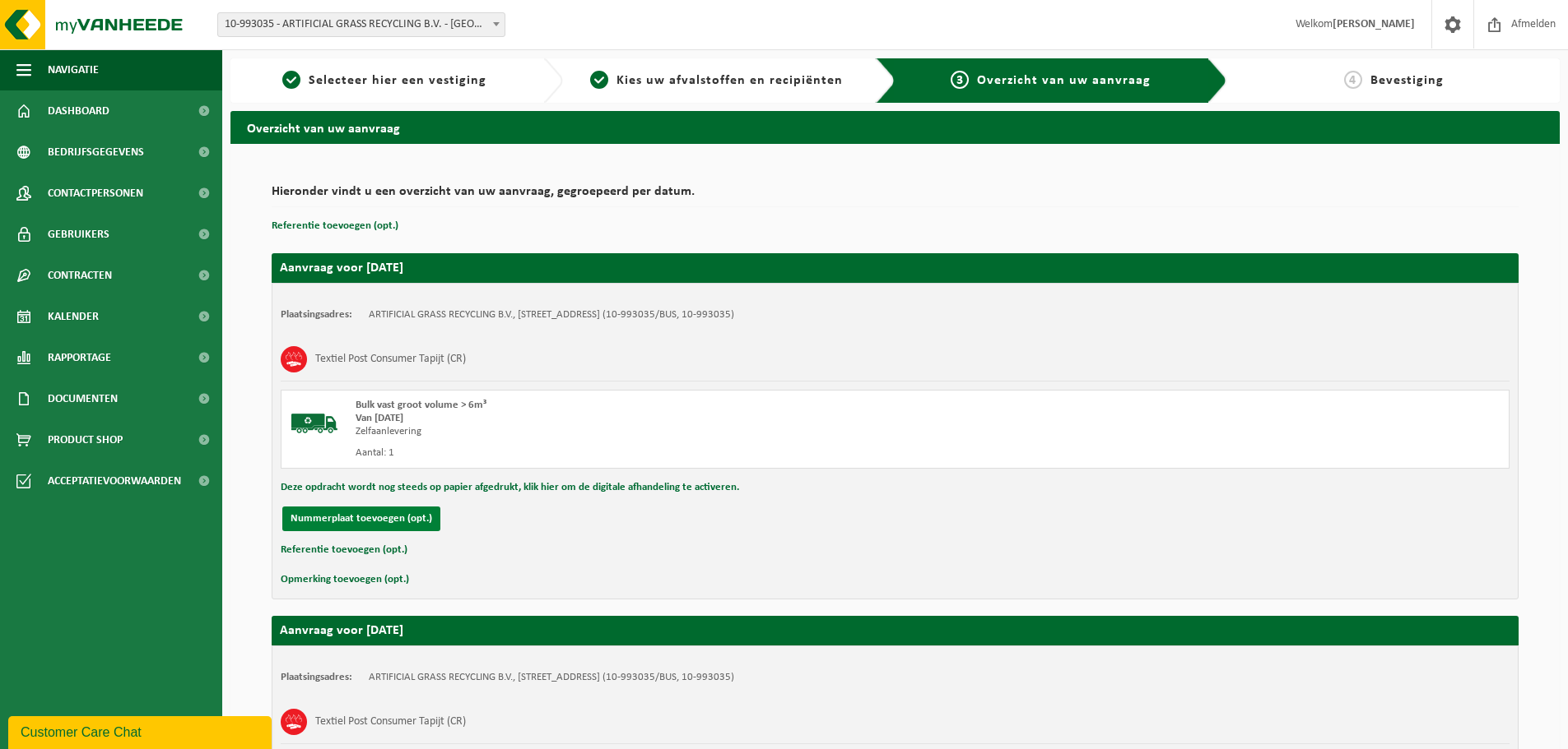
click at [328, 518] on button "Nummerplaat toevoegen (opt.)" at bounding box center [362, 519] width 158 height 25
click at [303, 529] on button "Annuleren" at bounding box center [315, 519] width 65 height 25
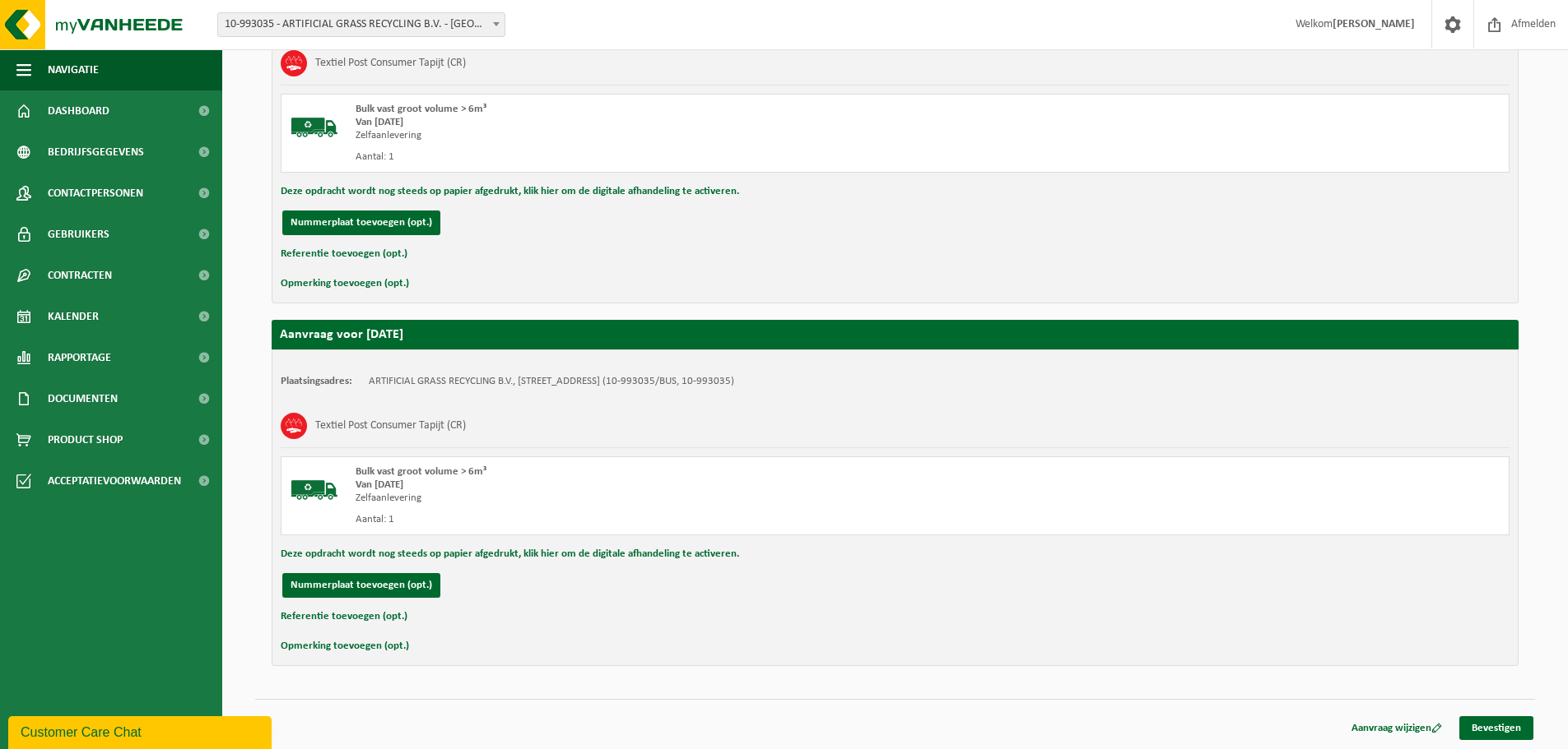
scroll to position [213, 0]
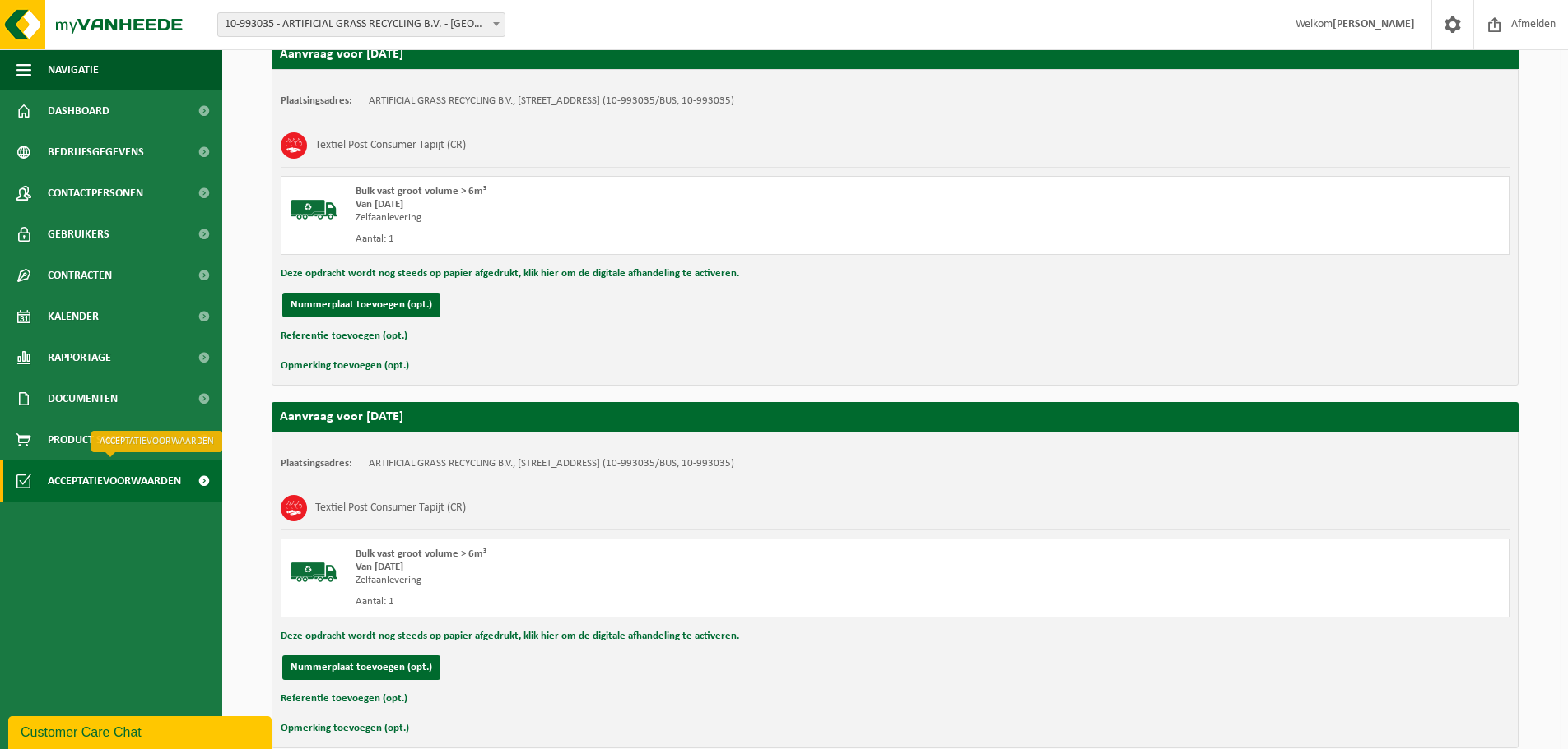
click at [142, 477] on span "Acceptatievoorwaarden" at bounding box center [114, 482] width 134 height 41
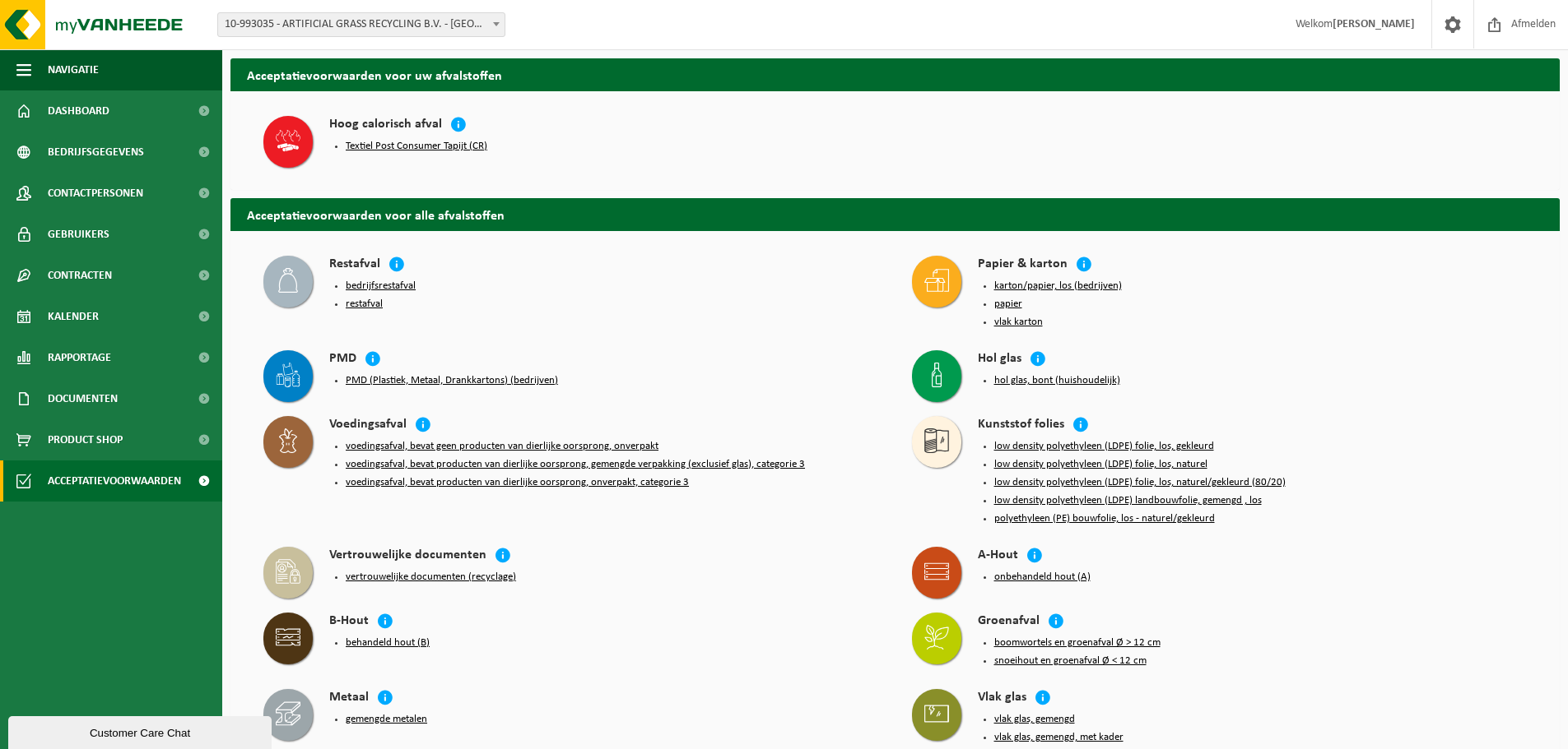
click at [453, 149] on button "Textiel Post Consumer Tapijt (CR)" at bounding box center [416, 146] width 142 height 13
